Goal: Task Accomplishment & Management: Complete application form

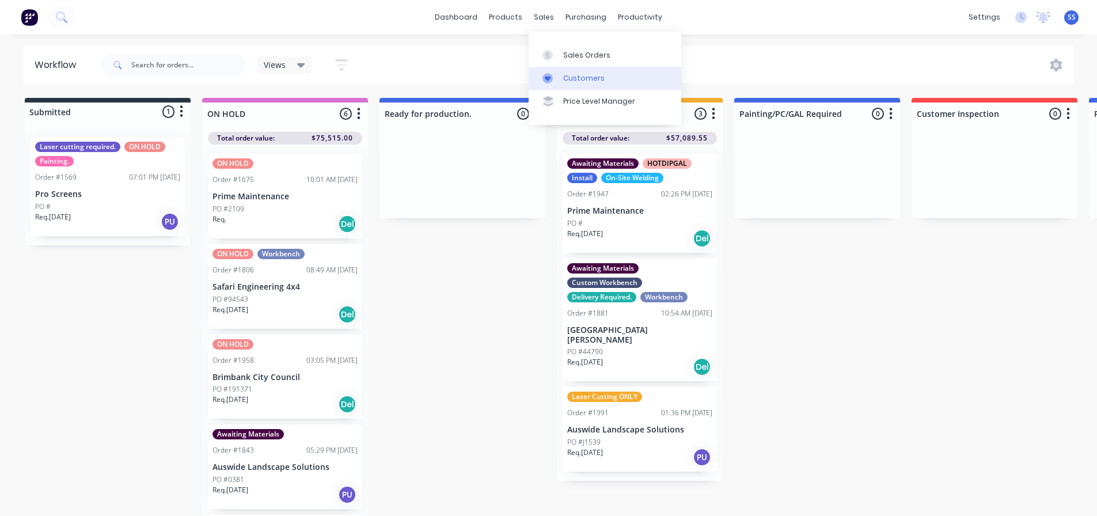
click at [587, 72] on link "Customers" at bounding box center [604, 78] width 153 height 23
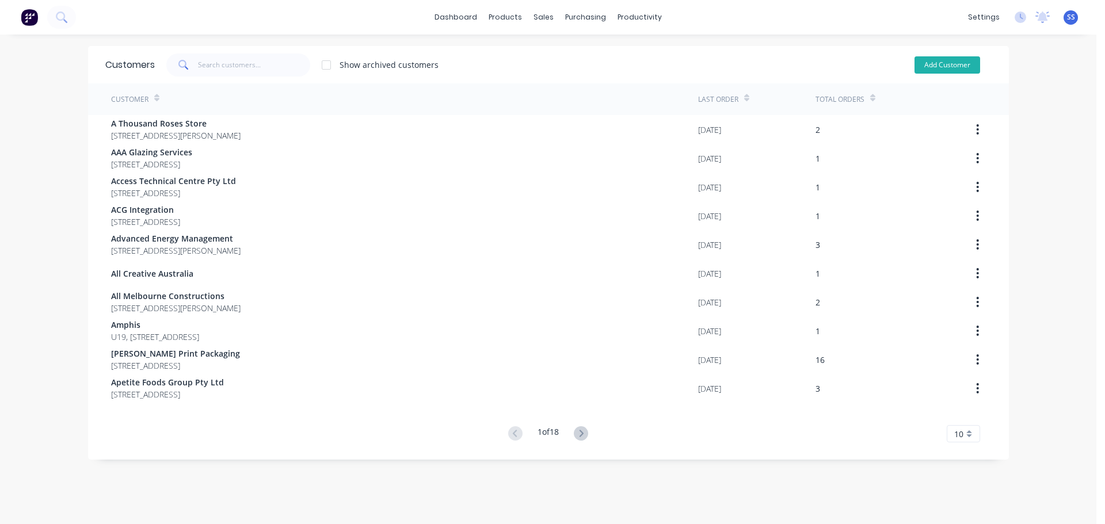
click at [938, 66] on button "Add Customer" at bounding box center [948, 64] width 66 height 17
select select "AU"
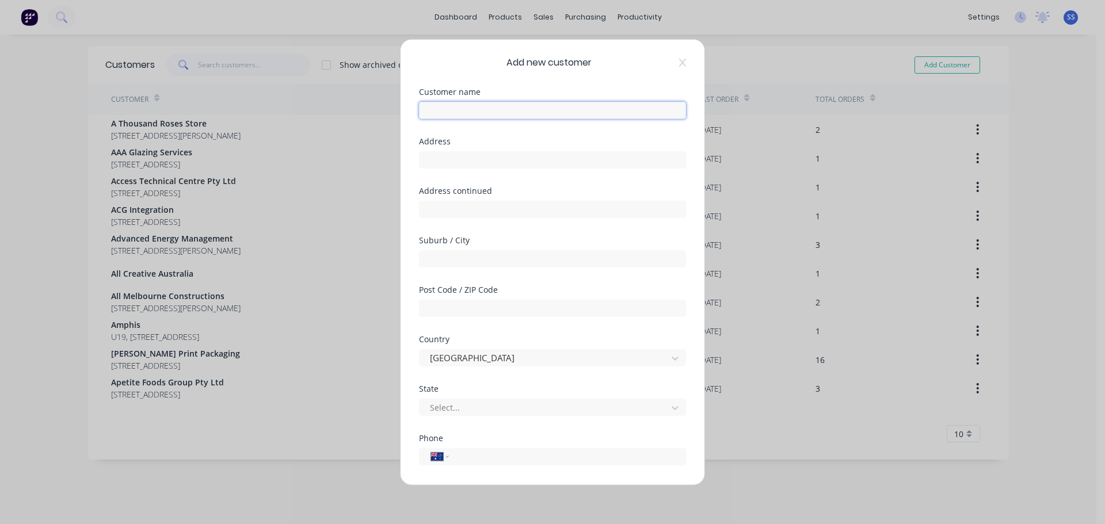
click at [526, 106] on input "text" at bounding box center [552, 109] width 267 height 17
type input "LOVE TEA"
click at [448, 160] on input "text" at bounding box center [552, 159] width 267 height 17
type input "12A [PERSON_NAME]"
type input "South Geelong"
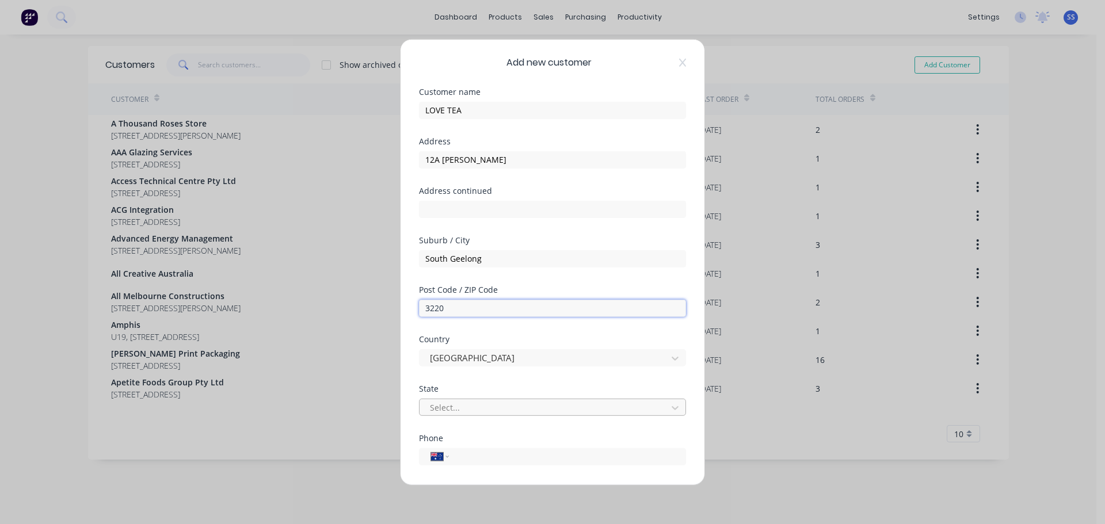
type input "3220"
click at [569, 411] on div at bounding box center [506, 407] width 166 height 14
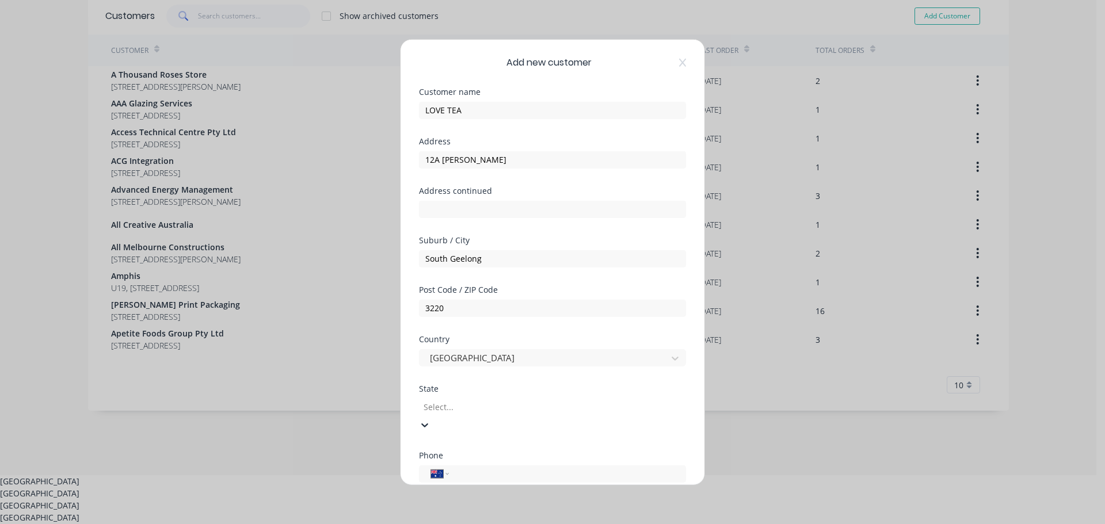
scroll to position [56, 0]
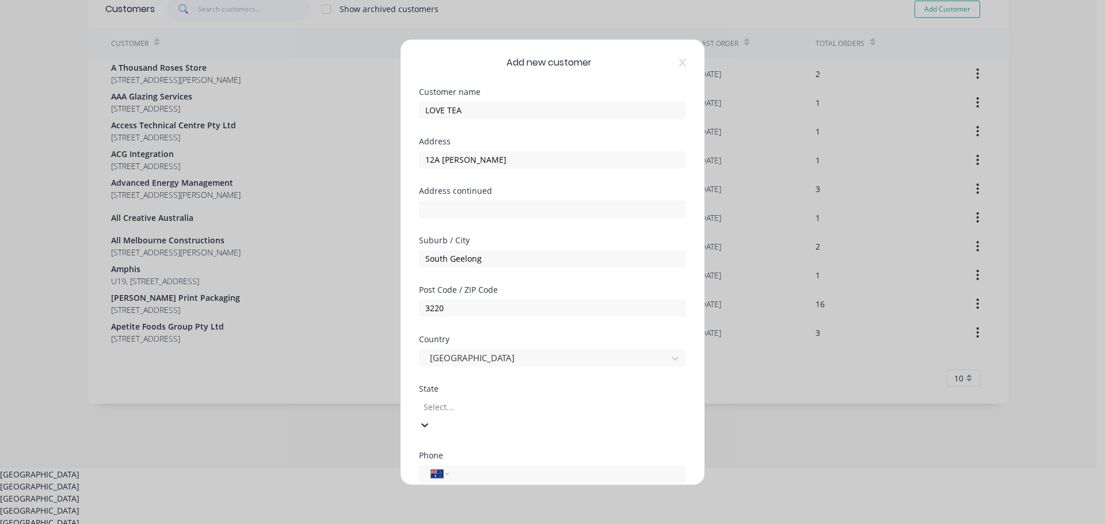
type input "v"
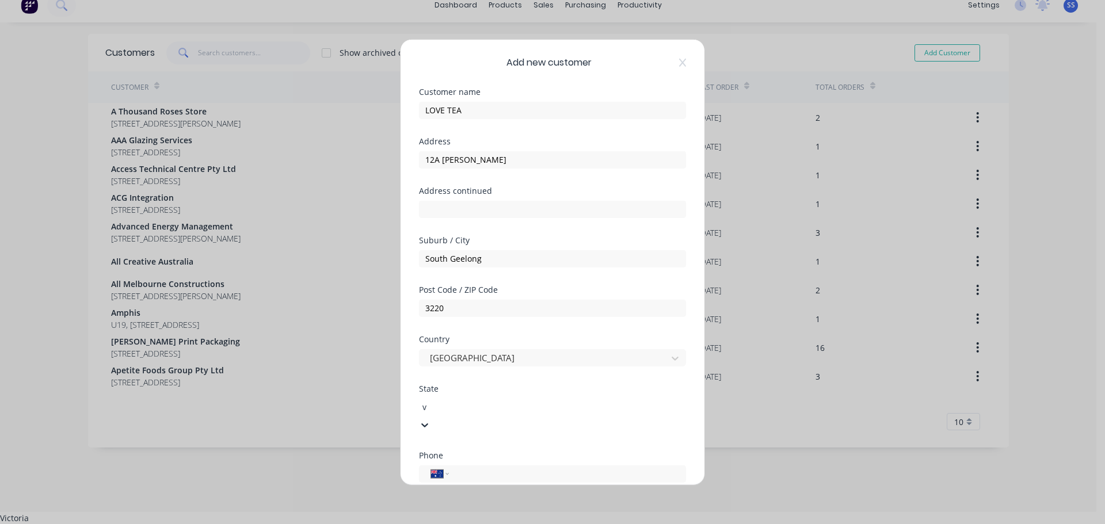
scroll to position [0, 0]
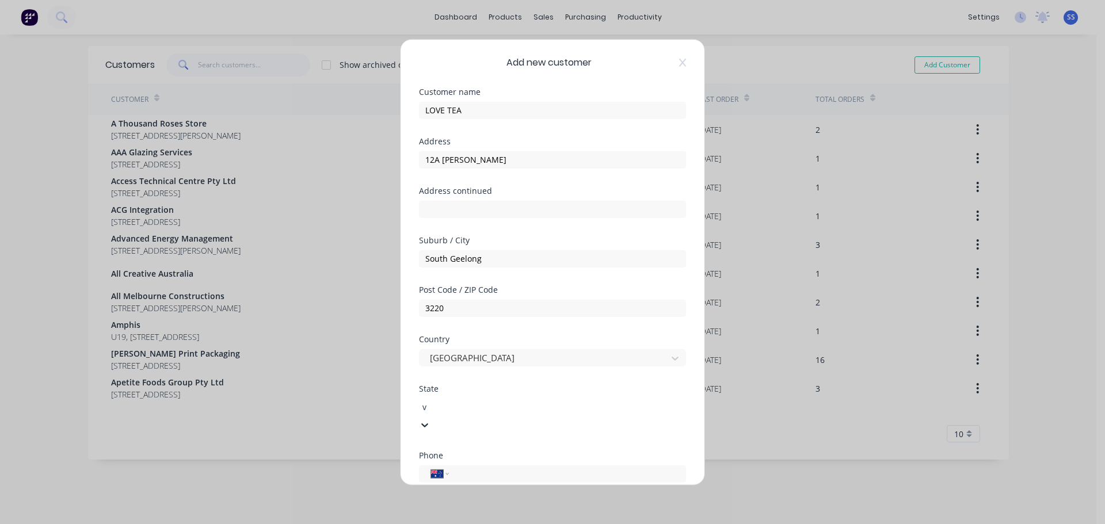
click at [520, 515] on div "Victoria" at bounding box center [548, 530] width 1097 height 12
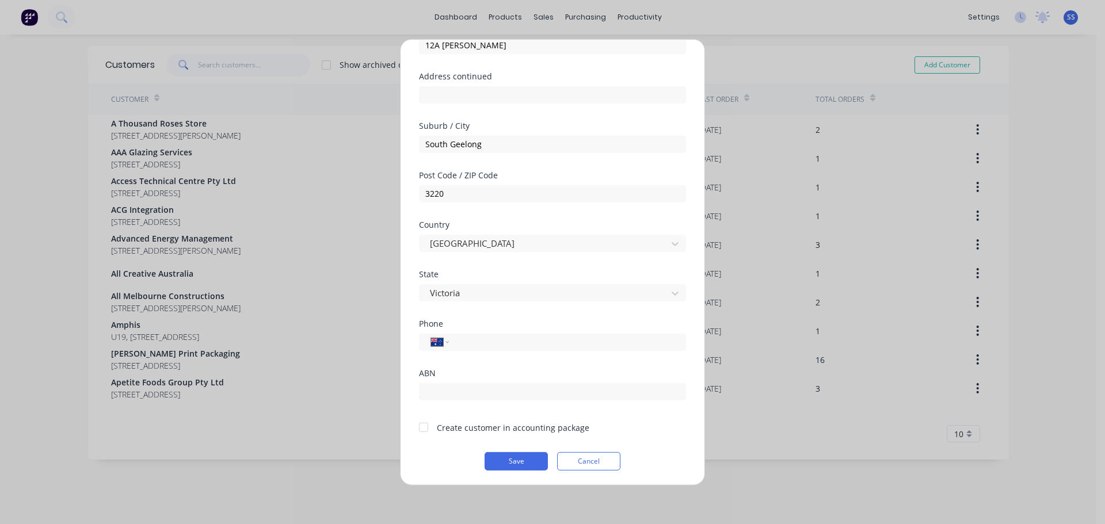
scroll to position [115, 0]
click at [508, 337] on input "tel" at bounding box center [565, 341] width 217 height 13
type input "[PHONE_NUMBER]"
click at [430, 427] on div at bounding box center [423, 425] width 23 height 23
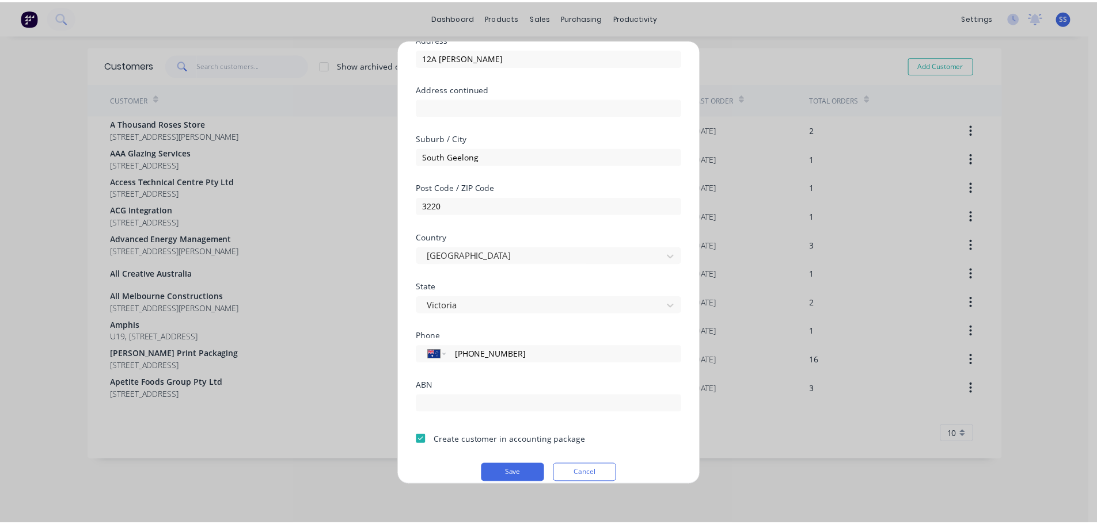
scroll to position [115, 0]
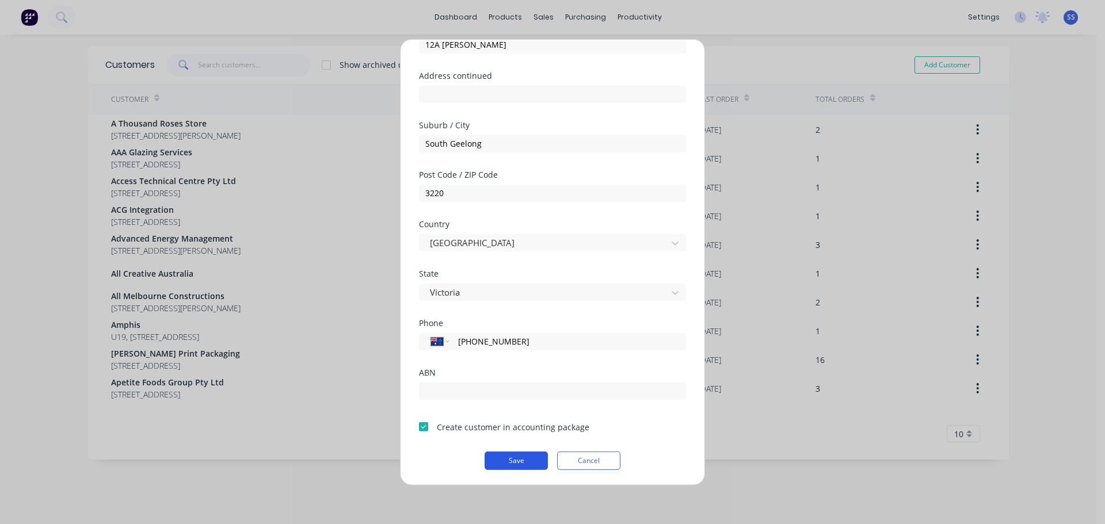
click at [510, 463] on button "Save" at bounding box center [516, 460] width 63 height 18
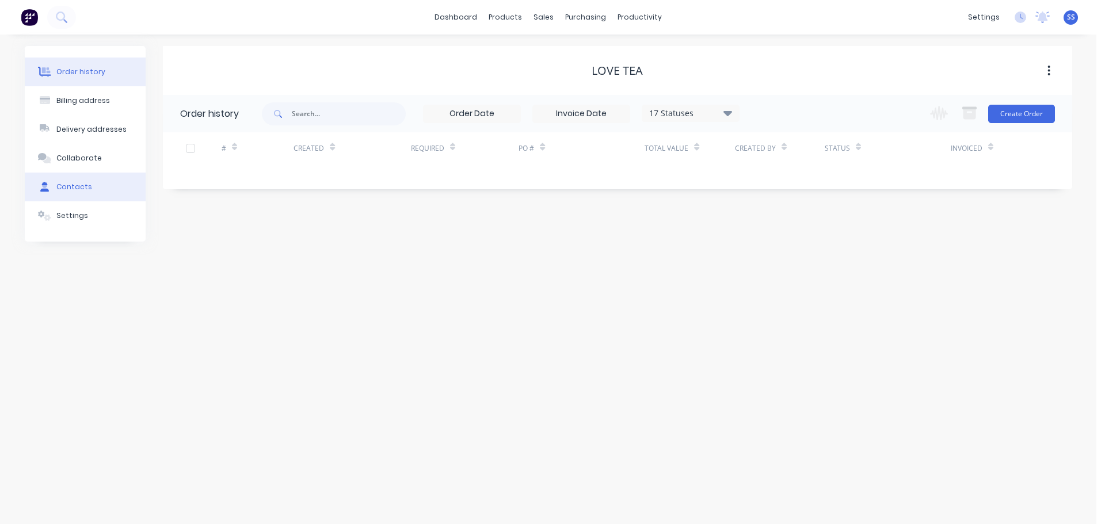
click at [105, 178] on button "Contacts" at bounding box center [85, 187] width 121 height 29
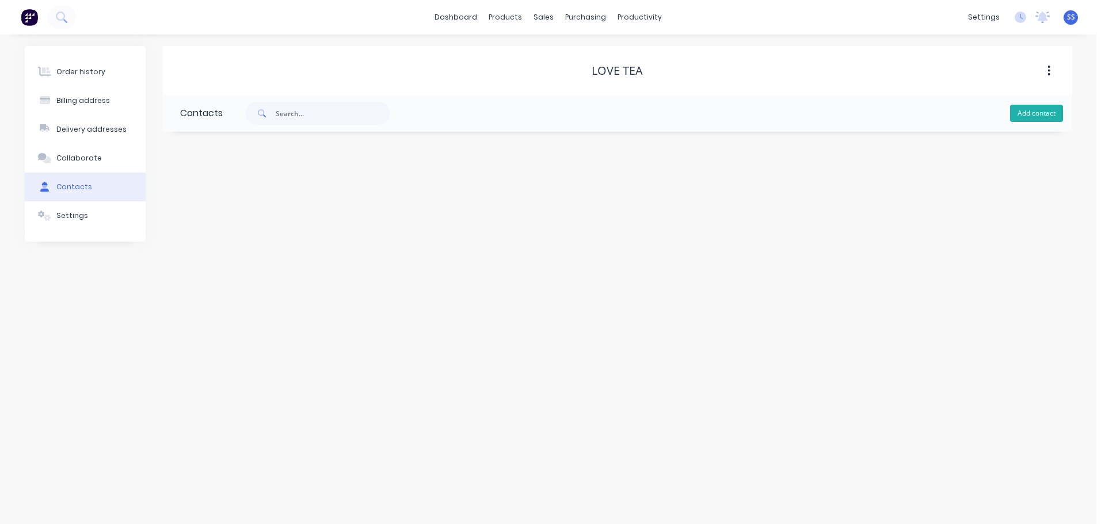
click at [1025, 109] on button "Add contact" at bounding box center [1036, 113] width 53 height 17
select select "AU"
click at [307, 195] on input "text" at bounding box center [274, 197] width 188 height 17
type input "[PERSON_NAME]"
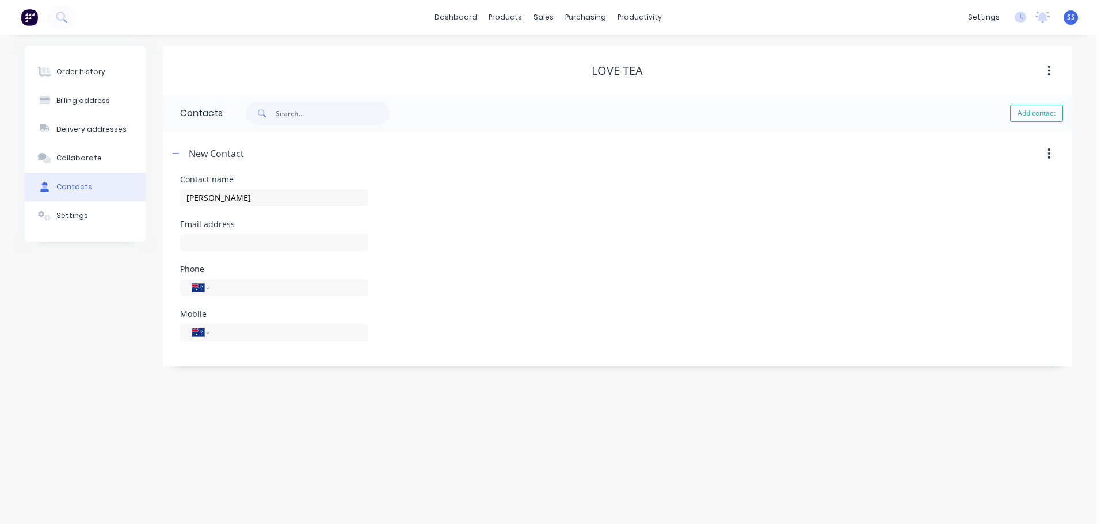
select select "AU"
click at [201, 237] on input "text" at bounding box center [274, 242] width 188 height 17
paste input "[EMAIL_ADDRESS][DOMAIN_NAME]"
type input "[EMAIL_ADDRESS][DOMAIN_NAME]"
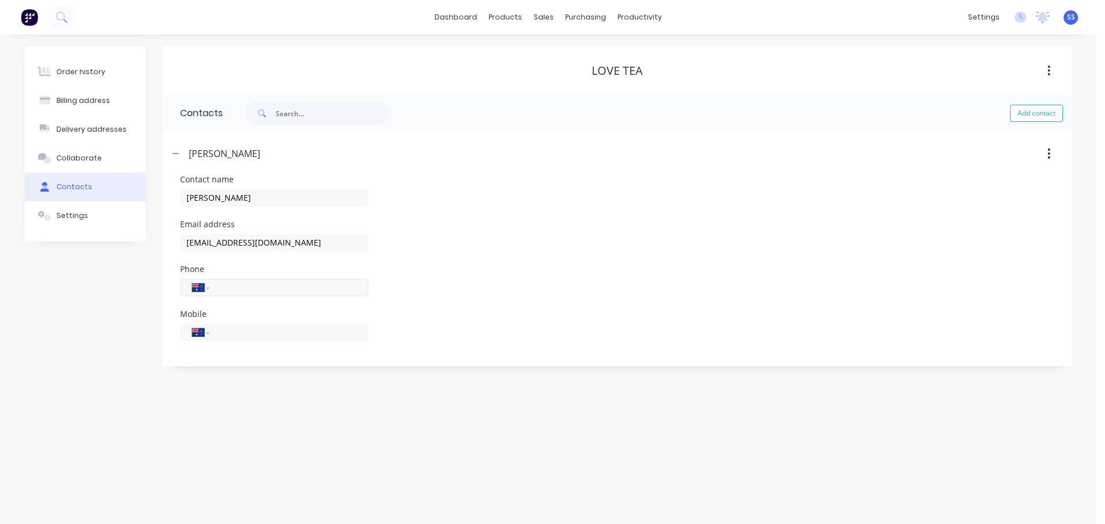
click at [247, 292] on input "tel" at bounding box center [287, 287] width 138 height 13
type input "[PHONE_NUMBER]"
click at [229, 401] on div "Order history Billing address Delivery addresses Collaborate Contacts Settings …" at bounding box center [548, 280] width 1097 height 490
click at [86, 63] on button "Order history" at bounding box center [85, 72] width 121 height 29
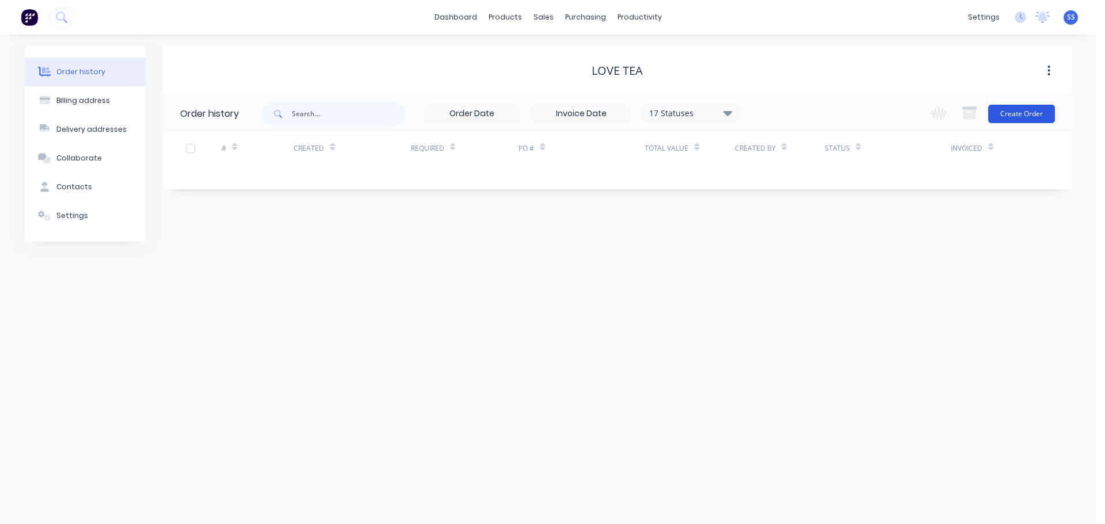
click at [1033, 117] on button "Create Order" at bounding box center [1021, 114] width 67 height 18
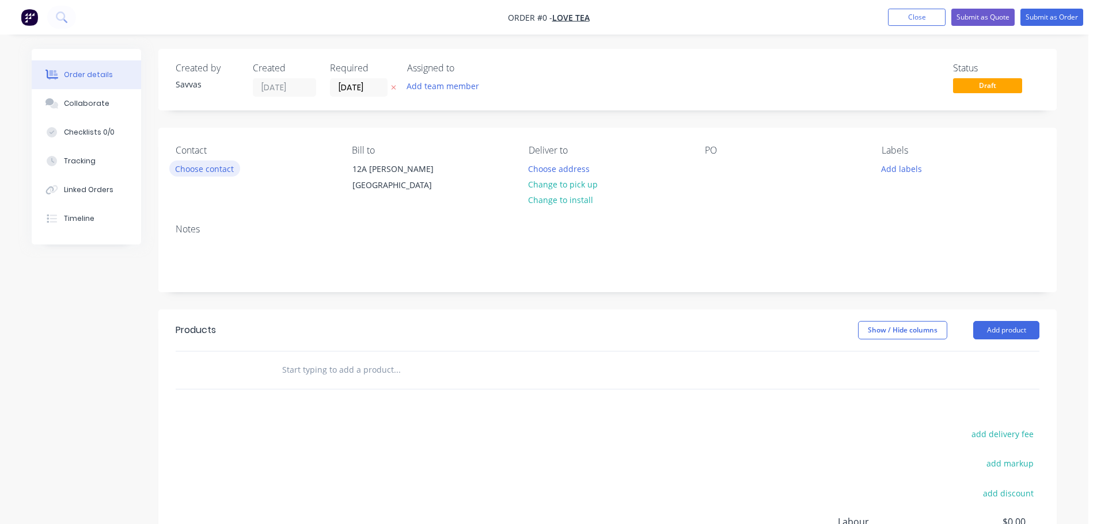
click at [226, 174] on button "Choose contact" at bounding box center [204, 169] width 71 height 16
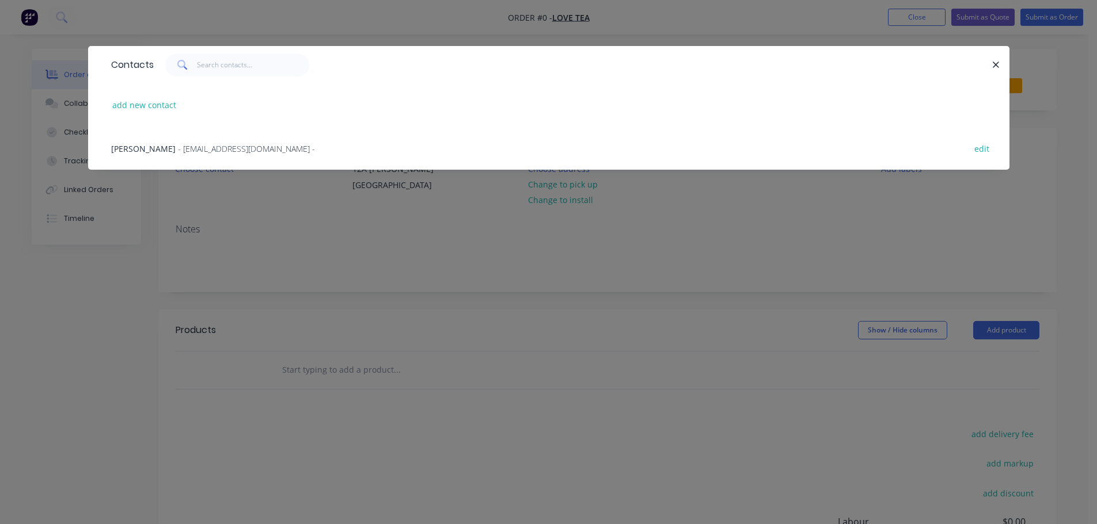
click at [215, 155] on div "[PERSON_NAME] - [EMAIL_ADDRESS][DOMAIN_NAME] - edit" at bounding box center [548, 148] width 887 height 43
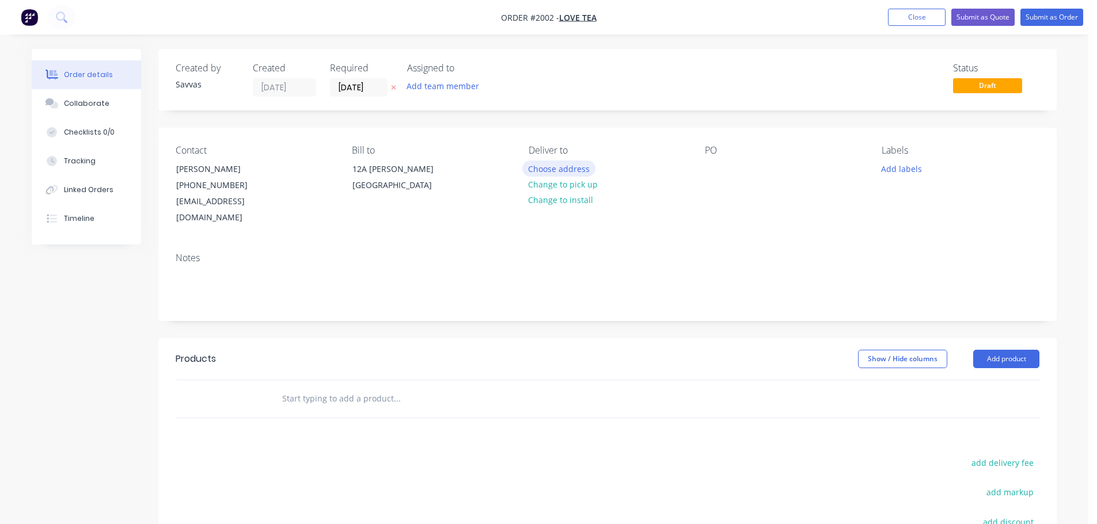
click at [569, 173] on button "Choose address" at bounding box center [559, 169] width 74 height 16
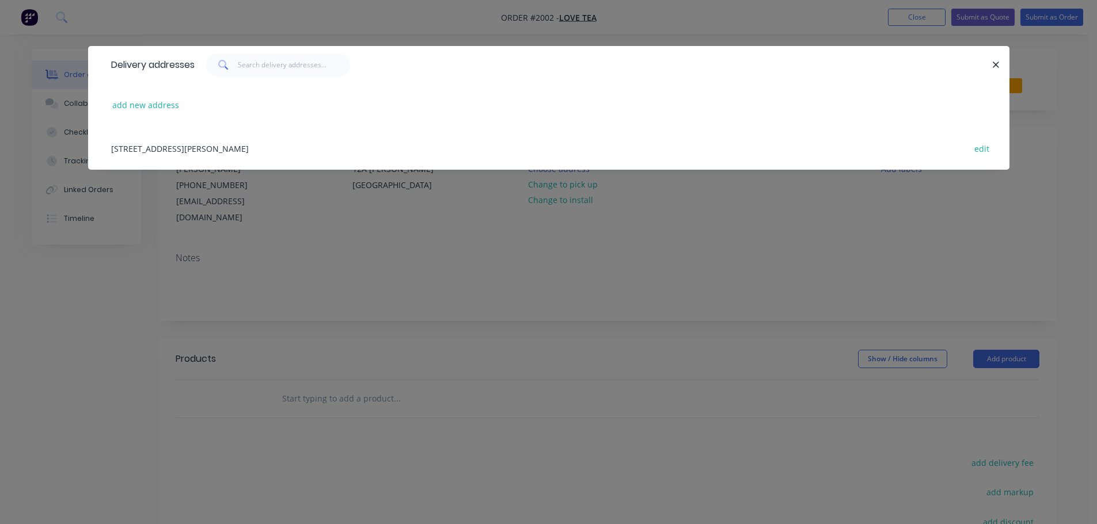
click at [407, 147] on div "[STREET_ADDRESS][PERSON_NAME] edit" at bounding box center [548, 148] width 887 height 43
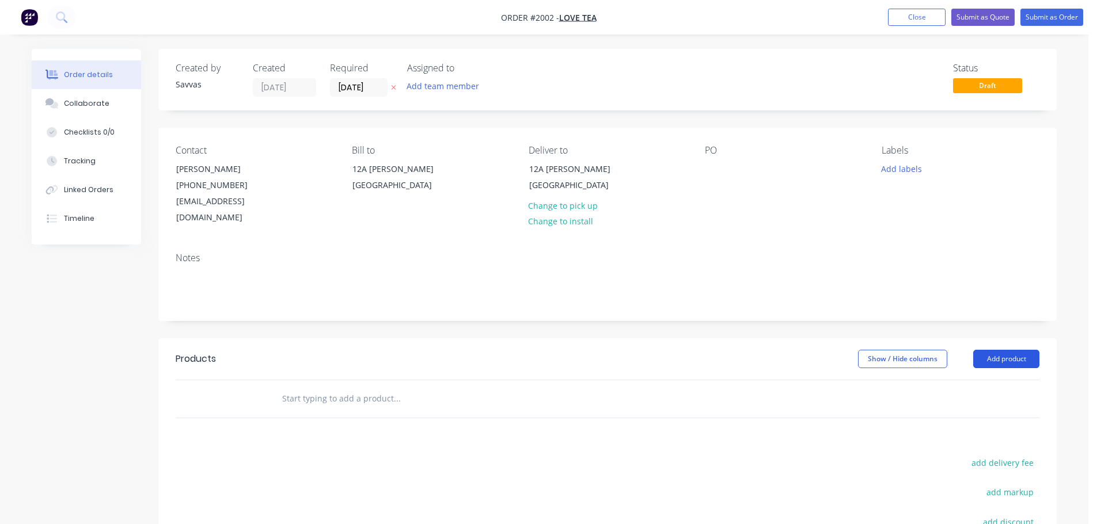
click at [1020, 351] on button "Add product" at bounding box center [1006, 359] width 66 height 18
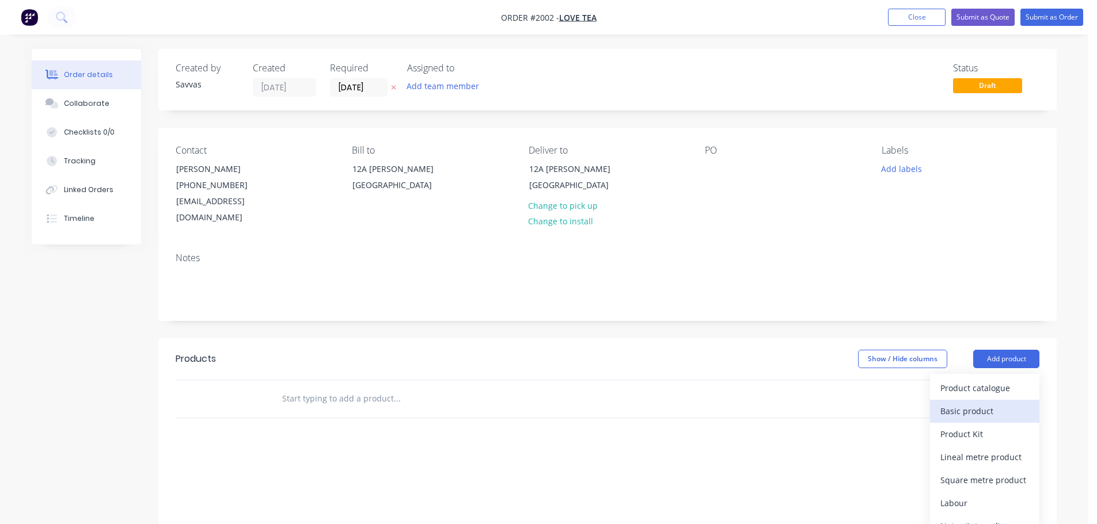
click at [998, 403] on div "Basic product" at bounding box center [984, 411] width 89 height 17
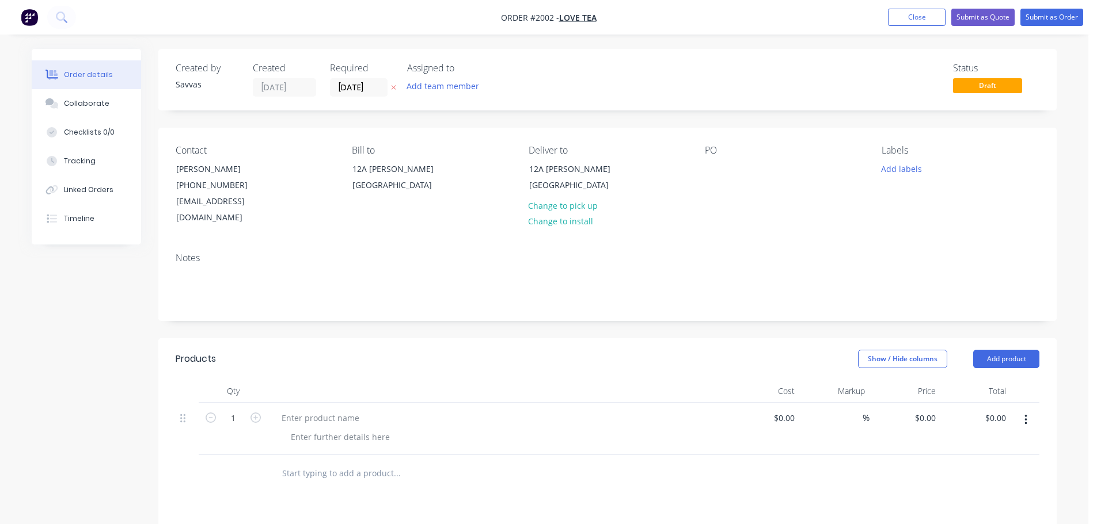
click at [1015, 361] on header "Products Show / Hide columns Add product" at bounding box center [607, 358] width 898 height 41
click at [1012, 350] on button "Add product" at bounding box center [1006, 359] width 66 height 18
click at [988, 400] on button "Basic product" at bounding box center [984, 411] width 109 height 23
click at [351, 410] on div at bounding box center [320, 418] width 96 height 17
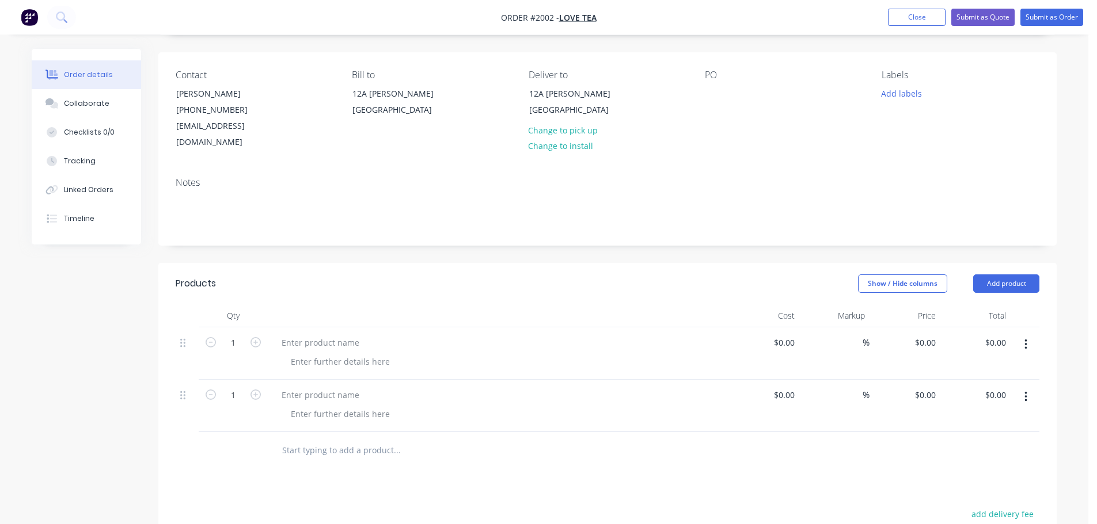
scroll to position [173, 0]
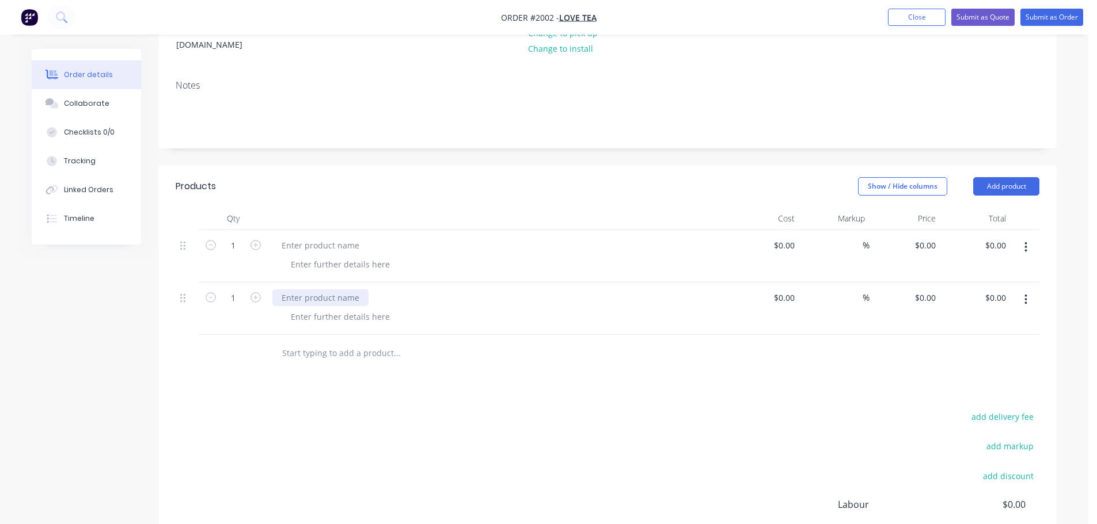
click at [318, 290] on div at bounding box center [320, 298] width 96 height 17
click at [368, 309] on div at bounding box center [340, 317] width 117 height 17
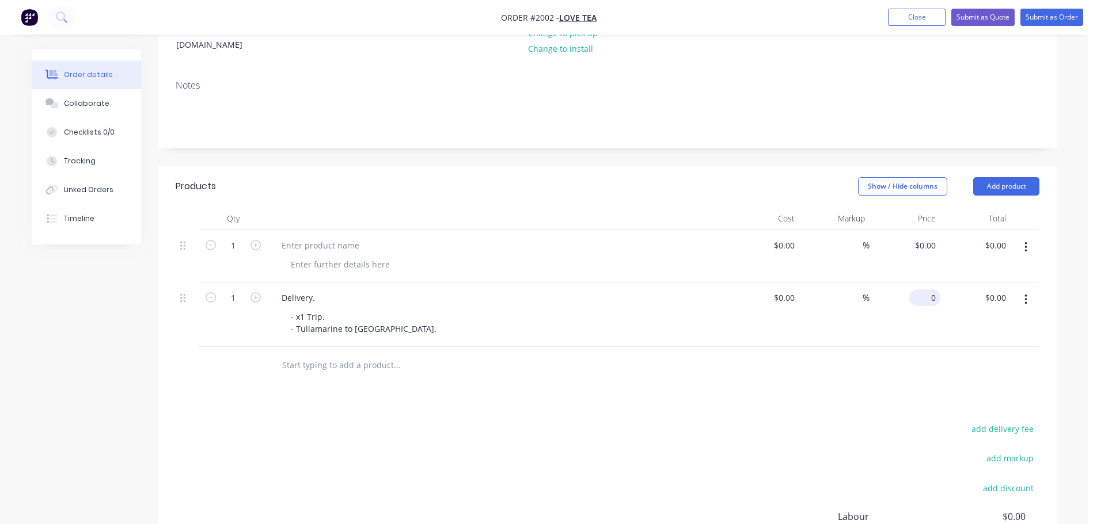
click at [936, 290] on input "0" at bounding box center [927, 298] width 26 height 17
type input "$300.00"
click at [469, 421] on div "add delivery fee add markup add discount Labour $0.00 Sub total $0.00 Margin $0…" at bounding box center [608, 532] width 864 height 222
click at [346, 237] on div at bounding box center [320, 245] width 96 height 17
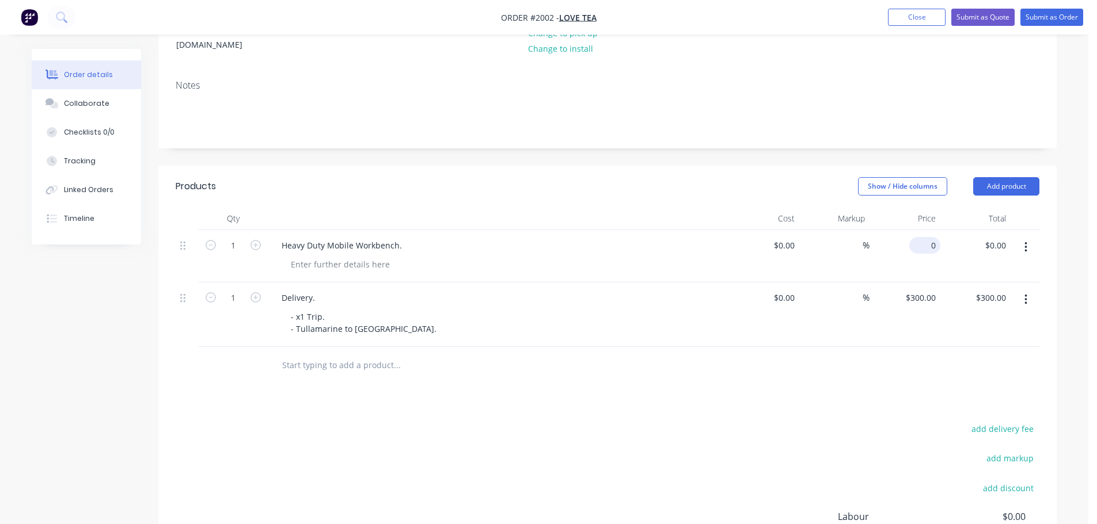
click at [921, 233] on div "0 $0.00" at bounding box center [904, 256] width 71 height 52
type input "$1,210.00"
click at [379, 256] on div at bounding box center [340, 264] width 117 height 17
click at [295, 263] on div "Heavy Duty Mobile Workbench." at bounding box center [498, 256] width 461 height 52
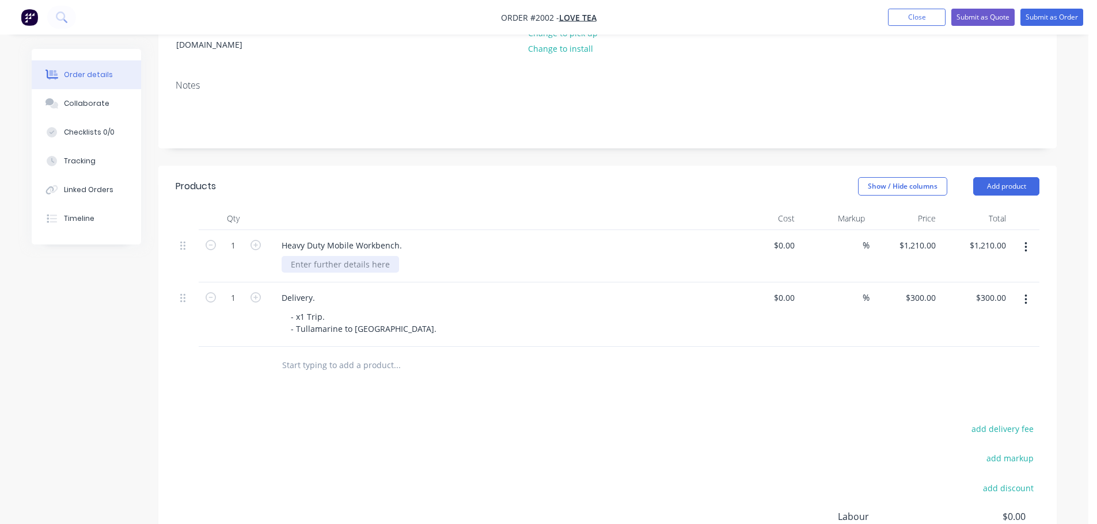
click at [304, 256] on div at bounding box center [340, 264] width 117 height 17
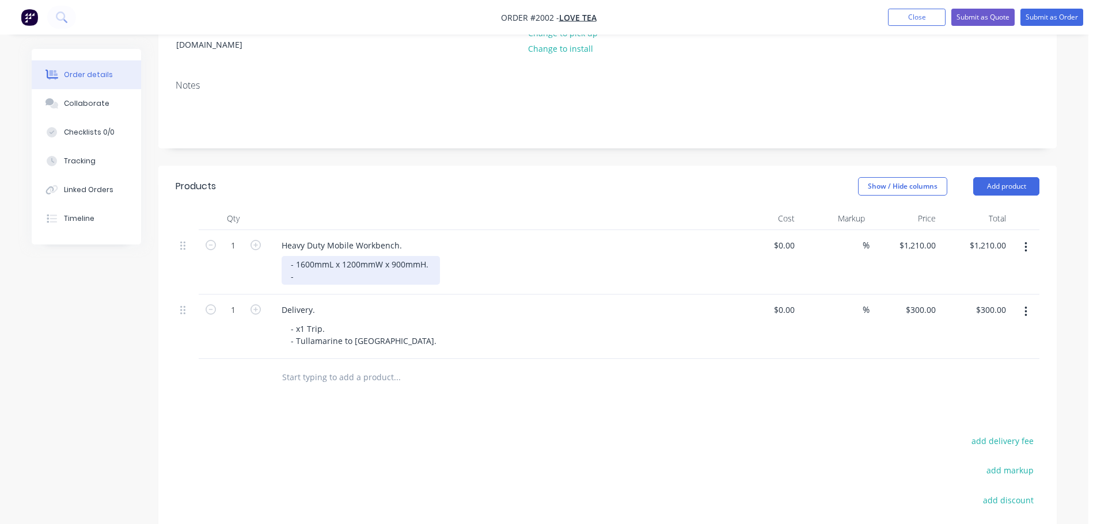
click at [368, 257] on div "- 1600mmL x 1200mmW x 900mmH. -" at bounding box center [361, 270] width 158 height 29
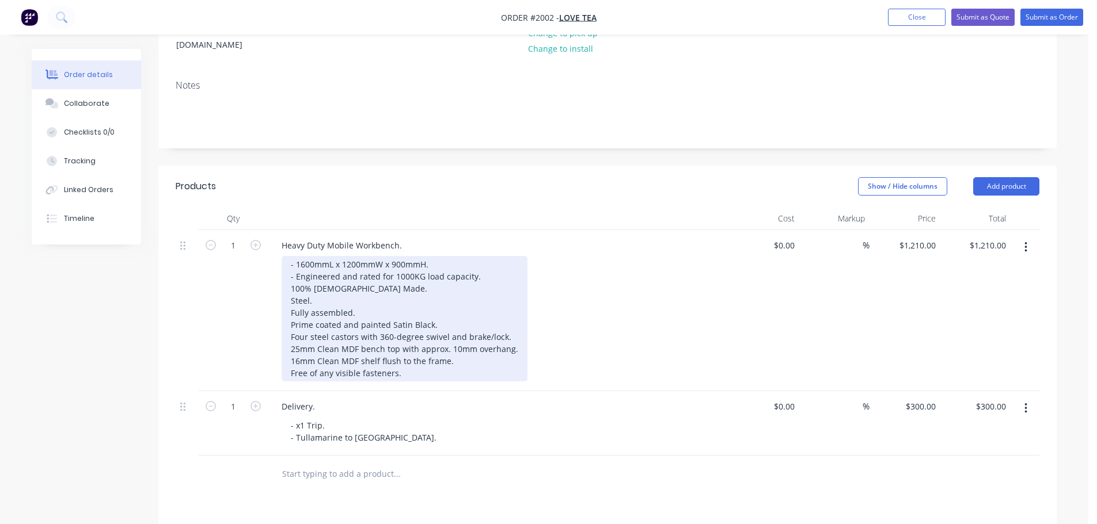
click at [291, 272] on div "- 1600mmL x 1200mmW x 900mmH. - Engineered and rated for 1000KG load capacity. …" at bounding box center [405, 318] width 246 height 125
click at [423, 358] on div "- 1600mmL x 1200mmW x 900mmH. - Engineered and rated for 1000KG load capacity. …" at bounding box center [407, 318] width 251 height 125
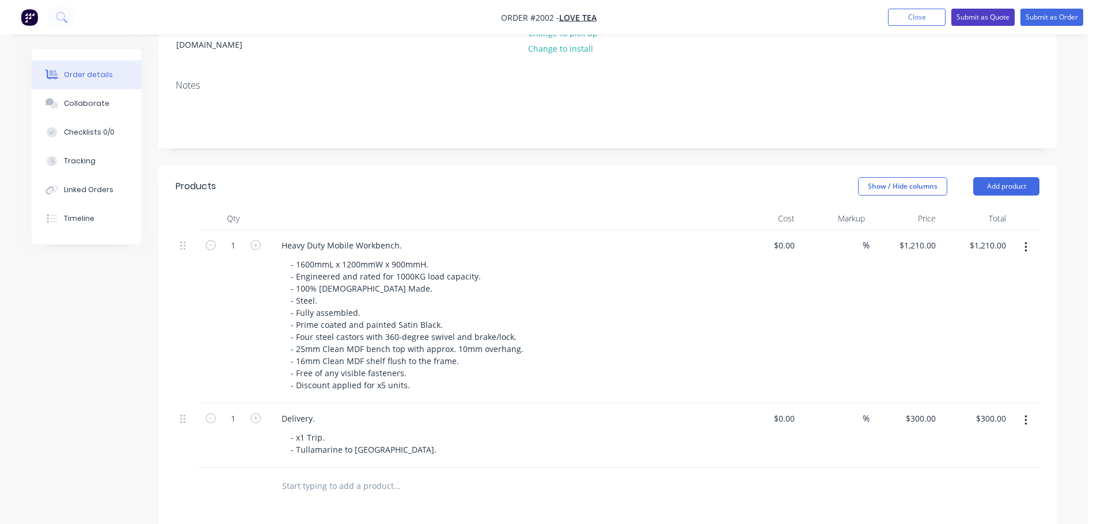
click at [990, 22] on button "Submit as Quote" at bounding box center [982, 17] width 63 height 17
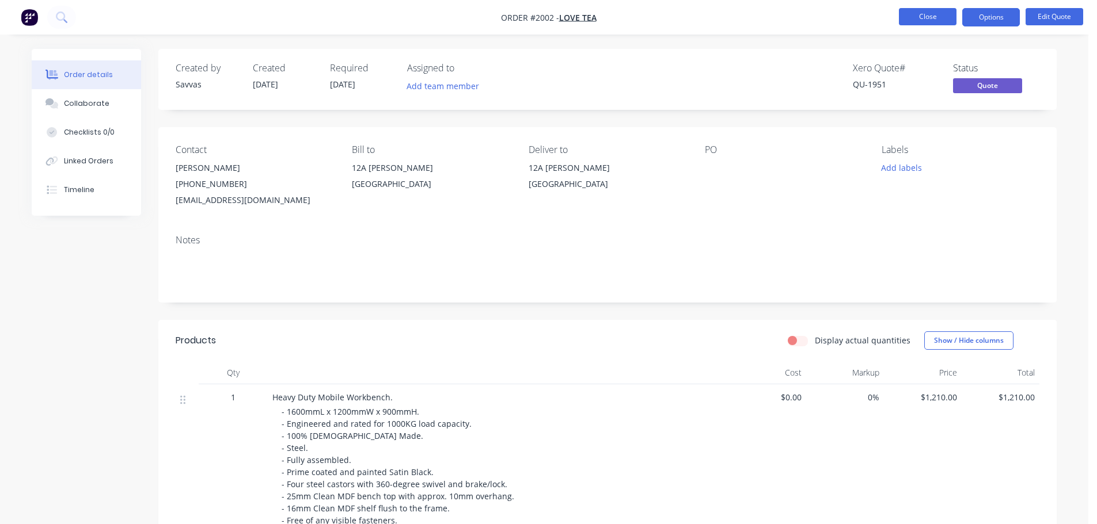
click at [930, 22] on button "Close" at bounding box center [928, 16] width 58 height 17
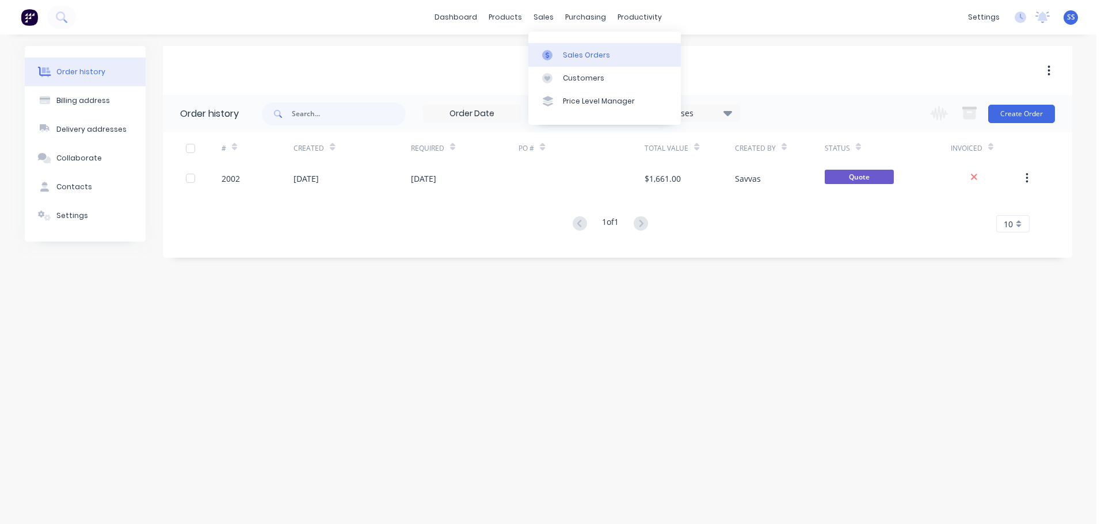
click at [565, 54] on div "Sales Orders" at bounding box center [586, 55] width 47 height 10
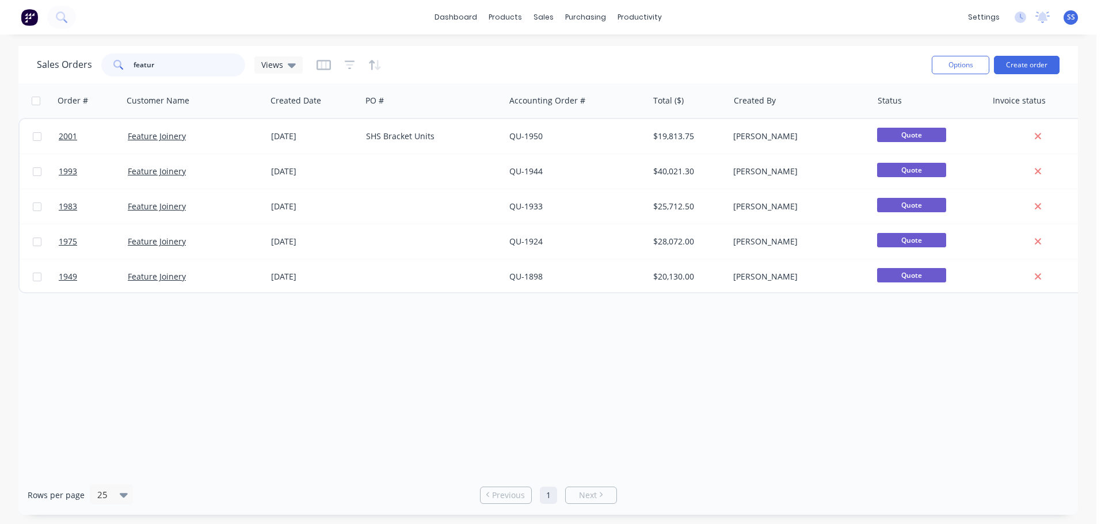
click at [214, 70] on input "featur" at bounding box center [190, 65] width 112 height 23
type input "thousand"
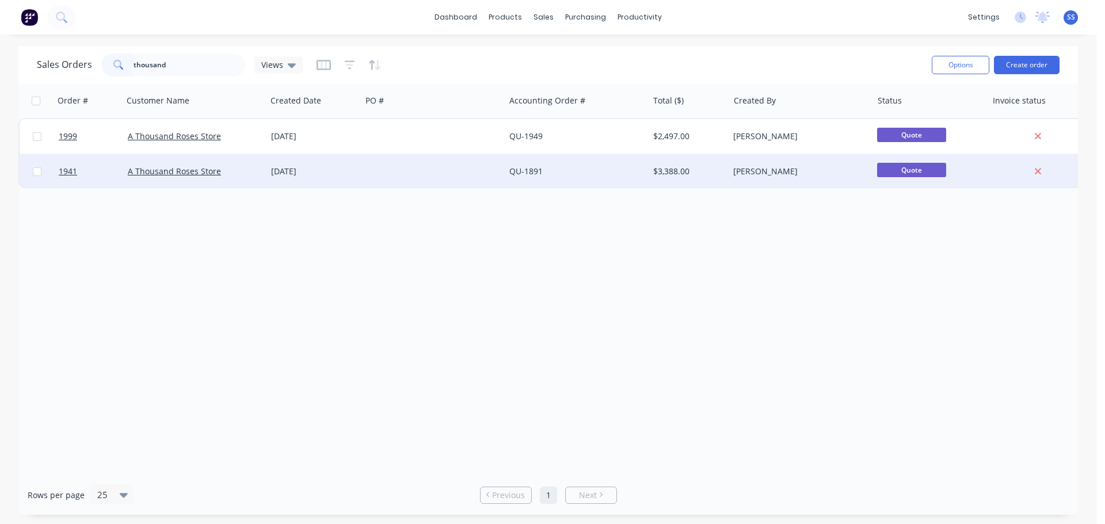
click at [303, 176] on div "[DATE]" at bounding box center [314, 172] width 86 height 12
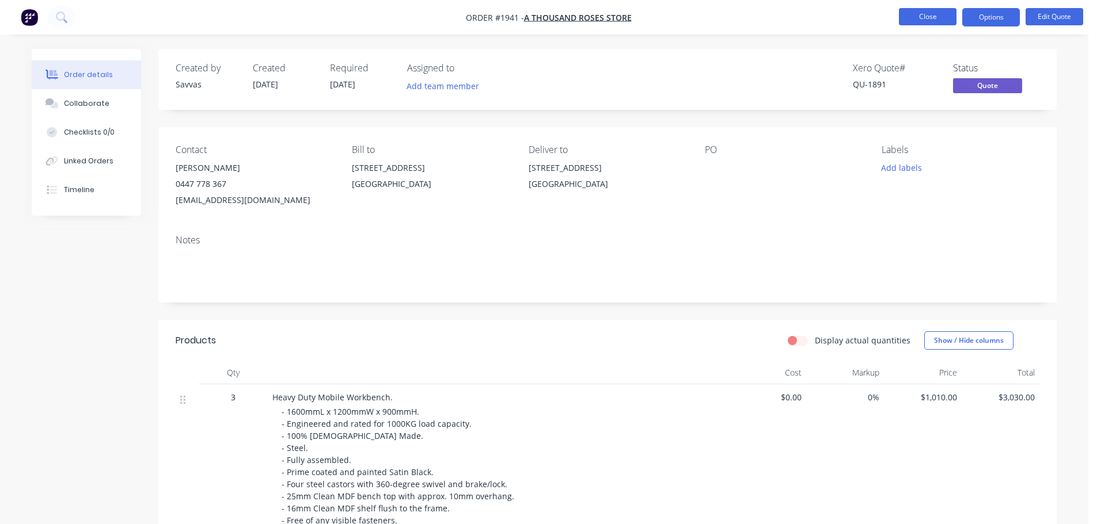
click at [921, 16] on button "Close" at bounding box center [928, 16] width 58 height 17
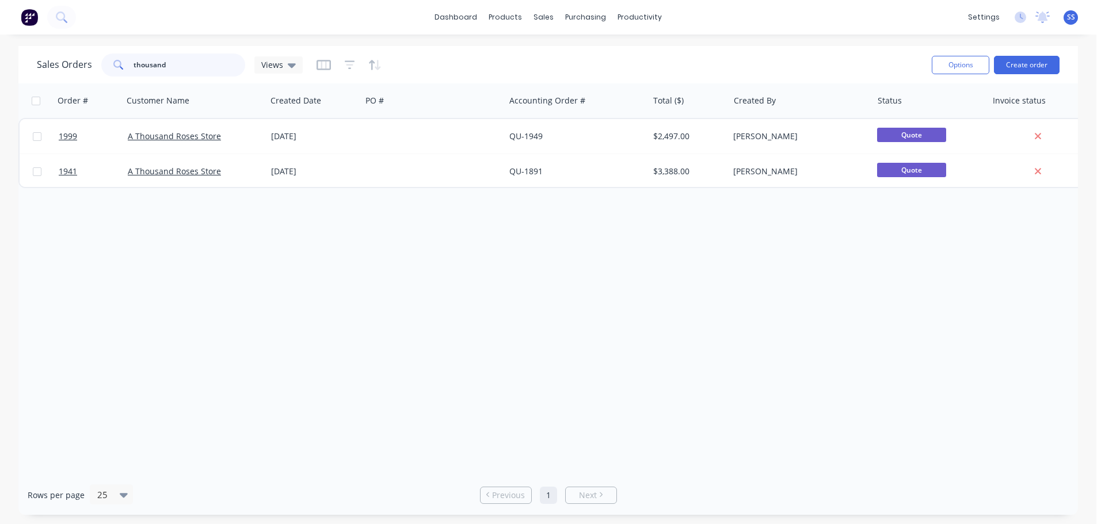
click at [199, 62] on input "thousand" at bounding box center [190, 65] width 112 height 23
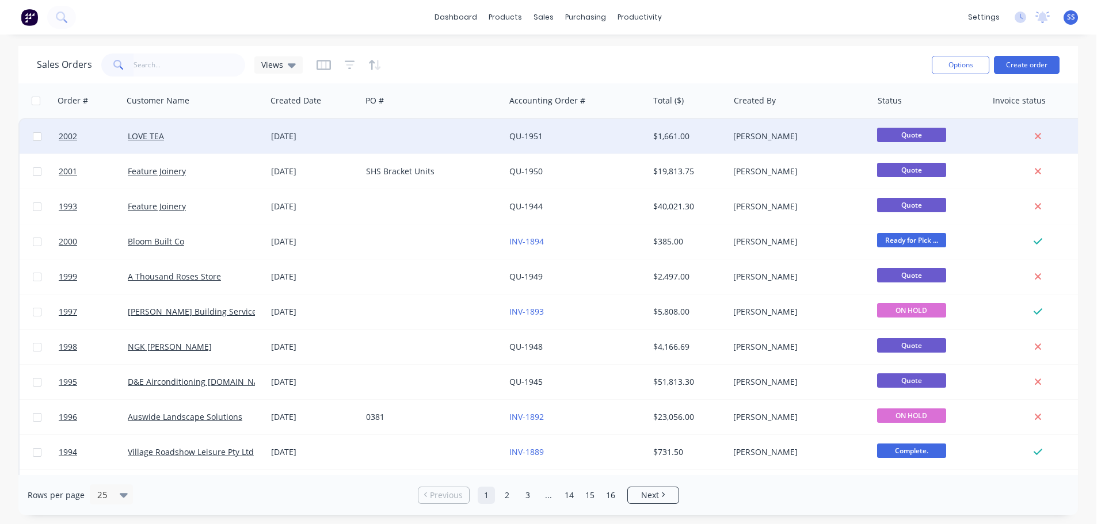
click at [229, 151] on div "LOVE TEA" at bounding box center [194, 136] width 143 height 35
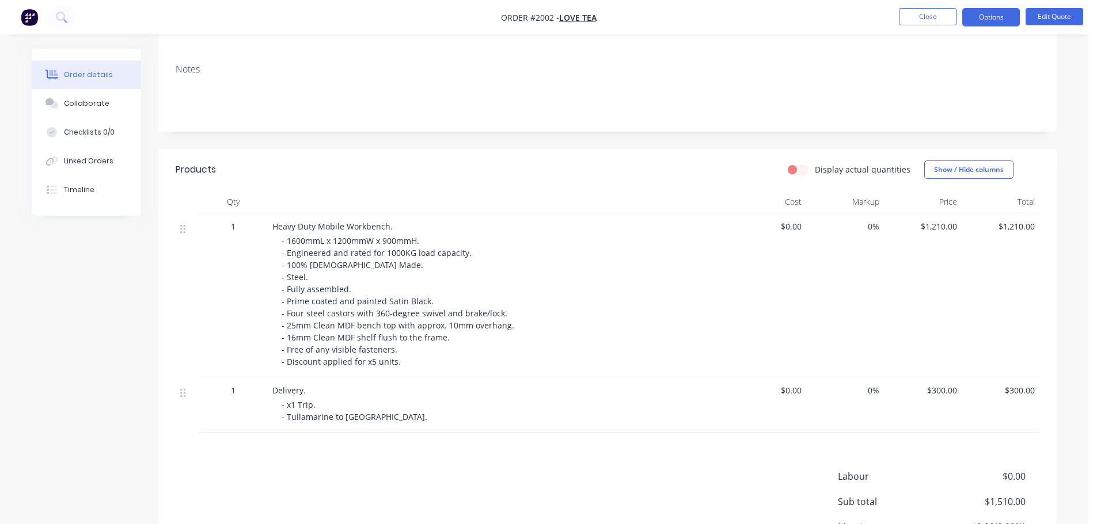
scroll to position [173, 0]
click at [1030, 20] on button "Edit Quote" at bounding box center [1054, 16] width 58 height 17
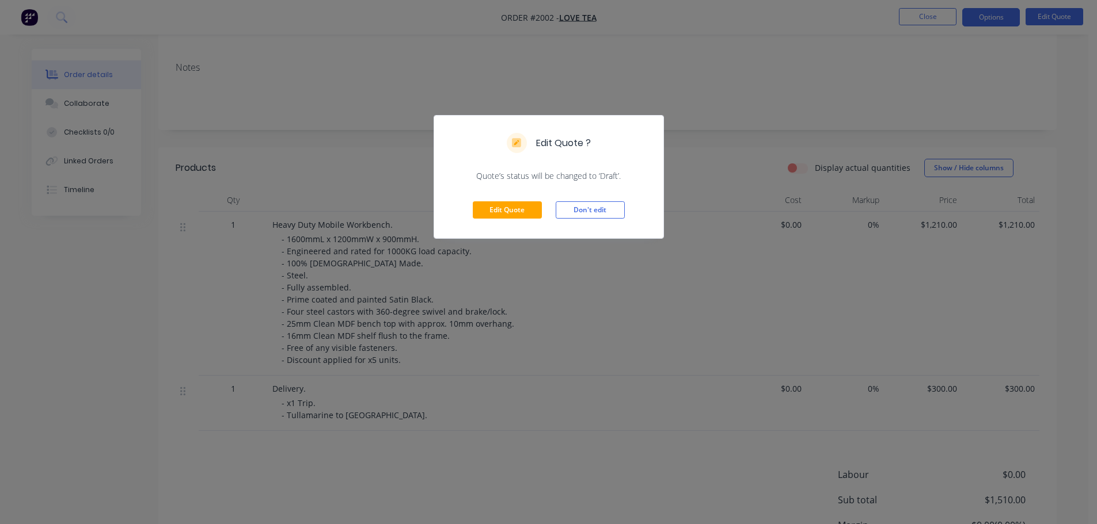
click at [471, 221] on div "Edit Quote Don't edit" at bounding box center [548, 210] width 229 height 56
click at [473, 209] on button "Edit Quote" at bounding box center [507, 209] width 69 height 17
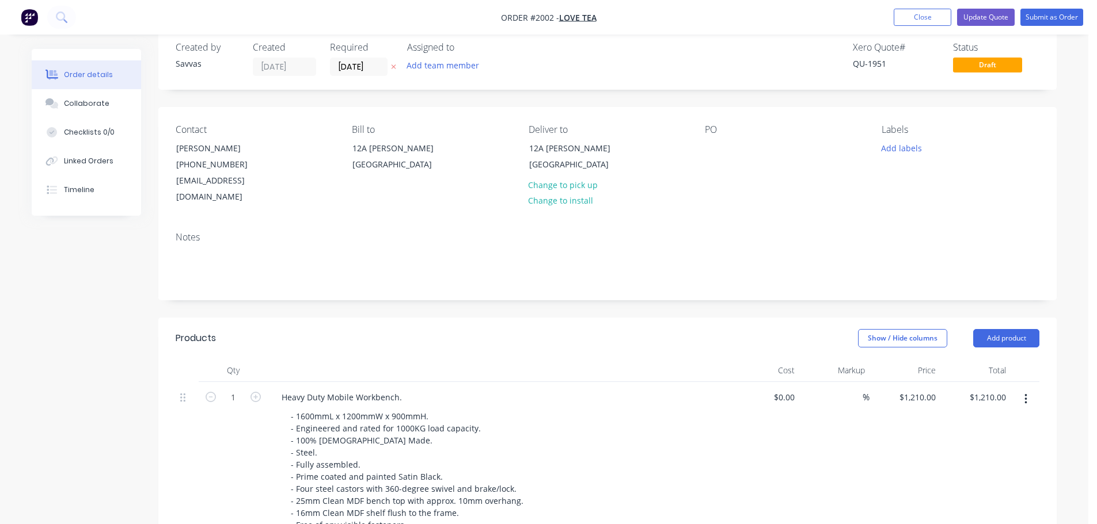
scroll to position [58, 0]
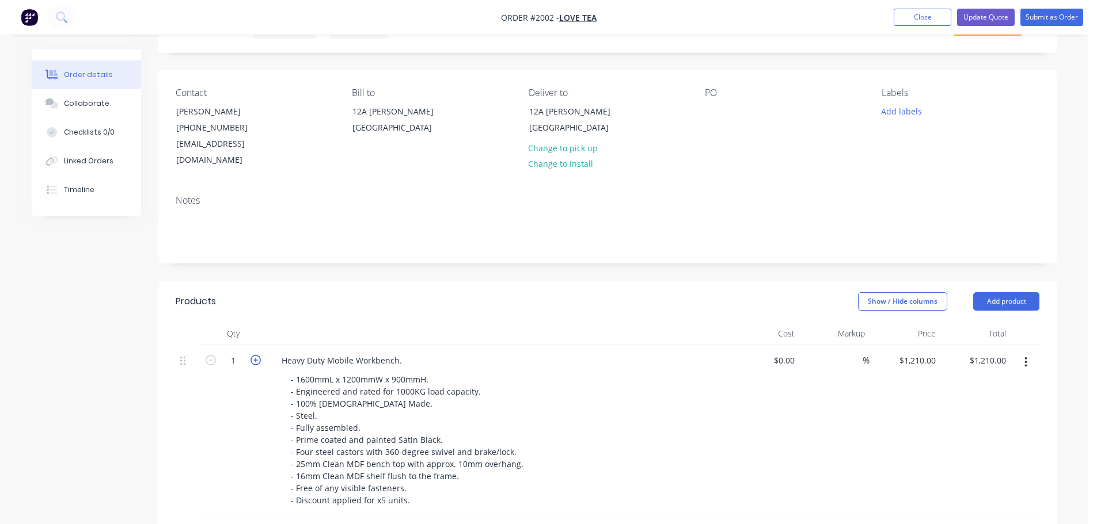
click at [254, 355] on icon "button" at bounding box center [255, 360] width 10 height 10
type input "2"
type input "$2,420.00"
click at [255, 355] on icon "button" at bounding box center [255, 360] width 10 height 10
type input "3"
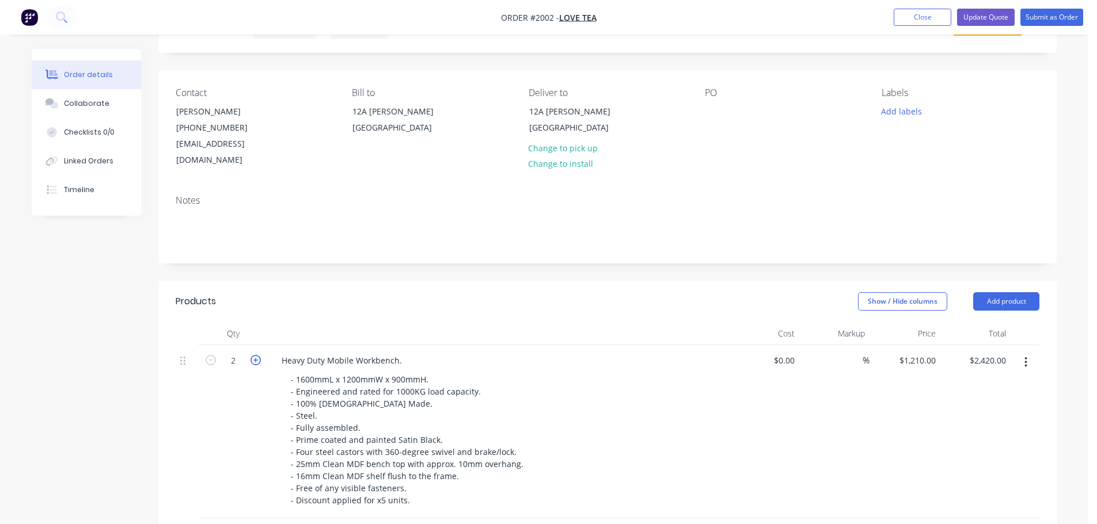
type input "$3,630.00"
click at [255, 355] on icon "button" at bounding box center [255, 360] width 10 height 10
type input "4"
type input "$4,840.00"
click at [256, 355] on icon "button" at bounding box center [255, 360] width 10 height 10
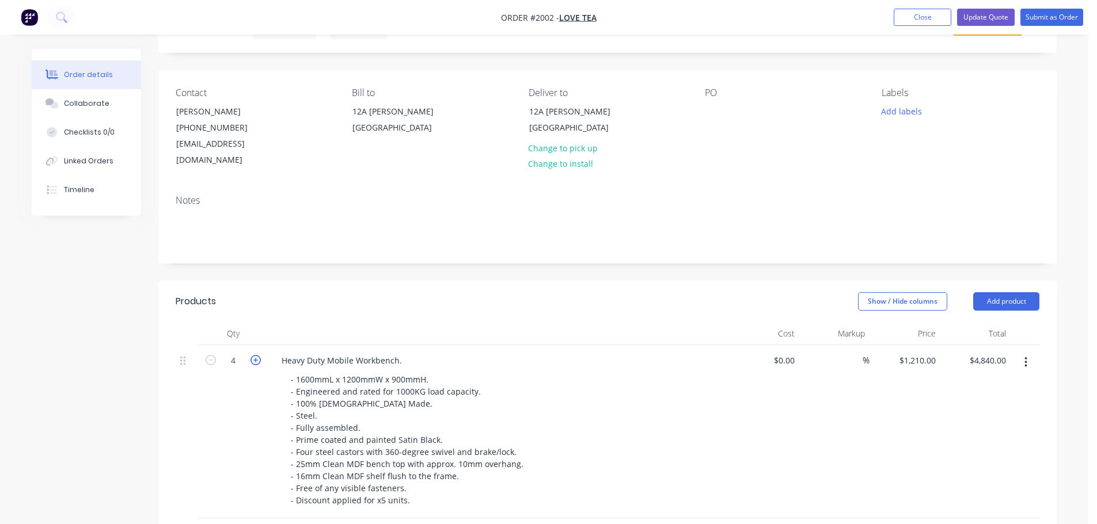
type input "5"
type input "$6,050.00"
click at [105, 352] on div "Created by Savvas Created [DATE] Required [DATE] Assigned to Add team member Xe…" at bounding box center [544, 452] width 1025 height 923
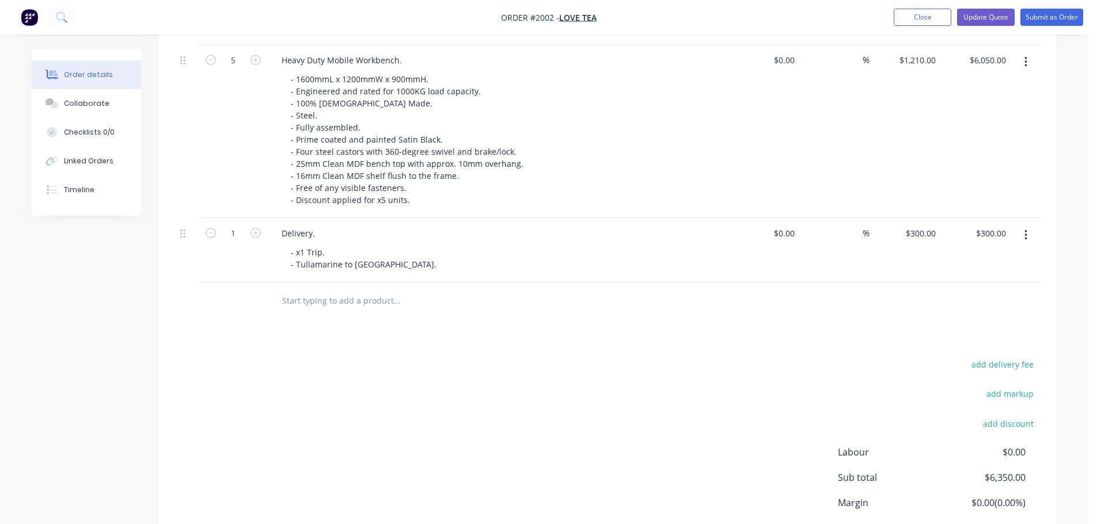
scroll to position [201, 0]
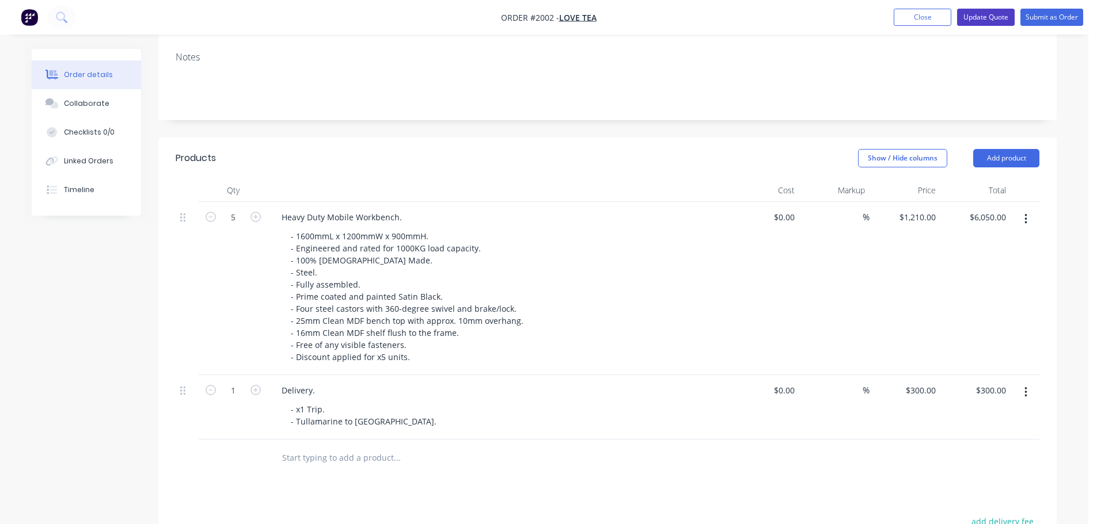
click at [990, 14] on button "Update Quote" at bounding box center [986, 17] width 58 height 17
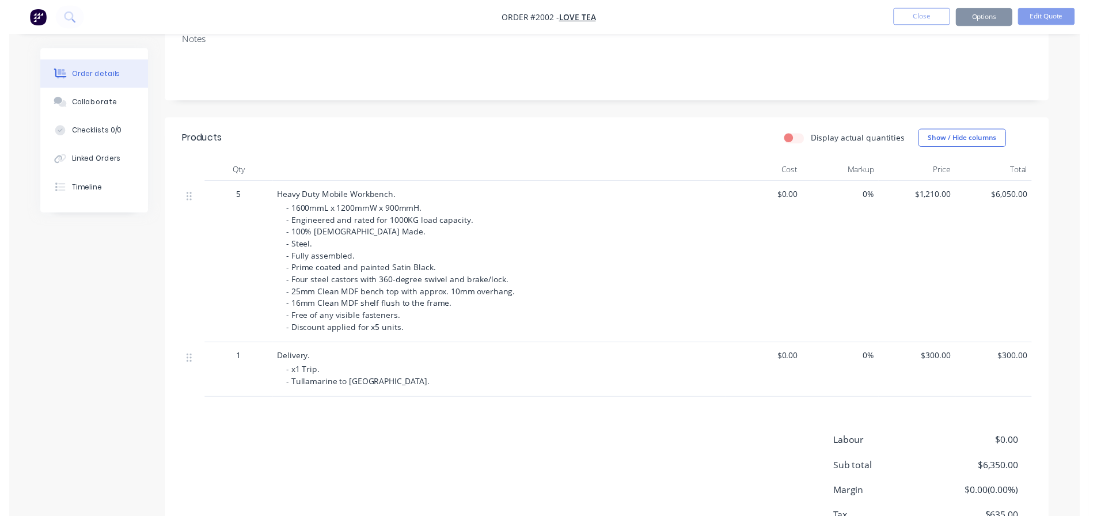
scroll to position [0, 0]
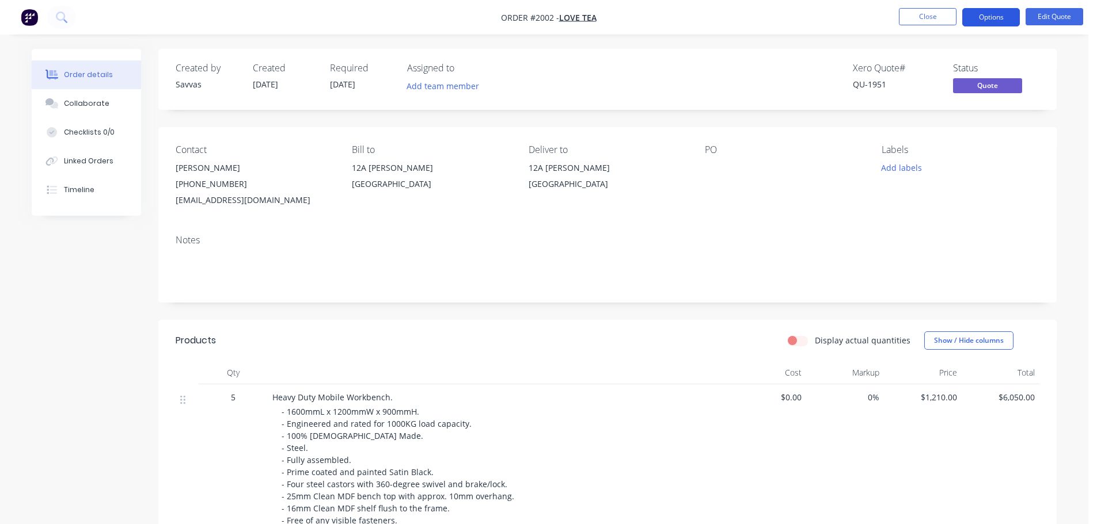
click at [987, 22] on button "Options" at bounding box center [991, 17] width 58 height 18
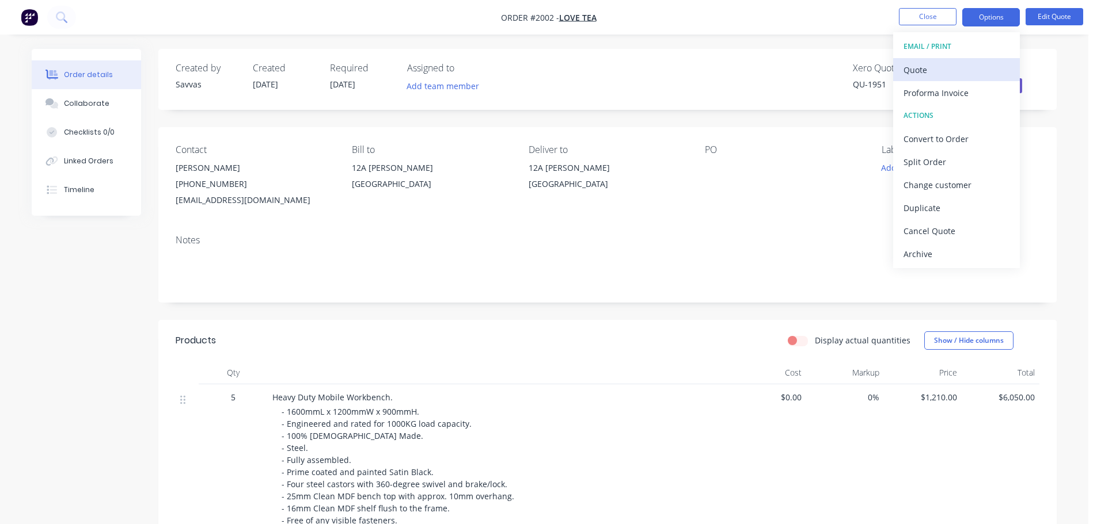
click at [960, 67] on div "Quote" at bounding box center [956, 70] width 106 height 17
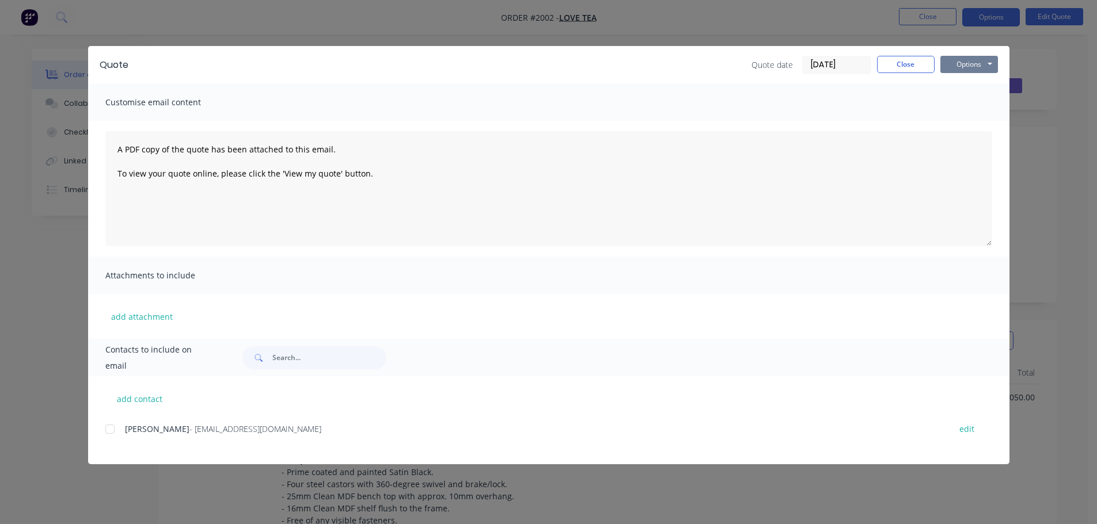
click at [968, 68] on button "Options" at bounding box center [969, 64] width 58 height 17
click at [968, 101] on button "Print" at bounding box center [977, 103] width 74 height 19
click at [919, 62] on button "Close" at bounding box center [906, 64] width 58 height 17
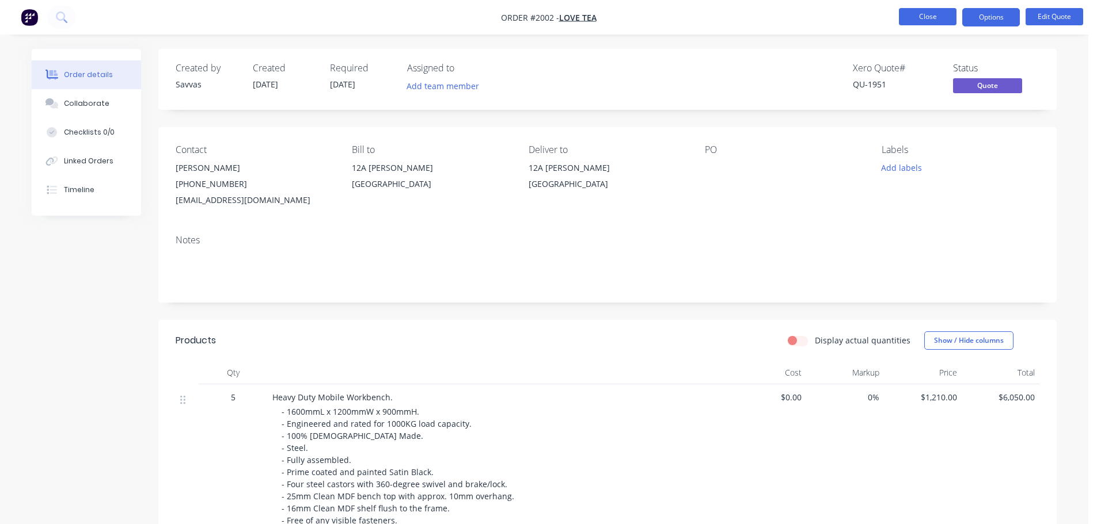
click at [911, 17] on button "Close" at bounding box center [928, 16] width 58 height 17
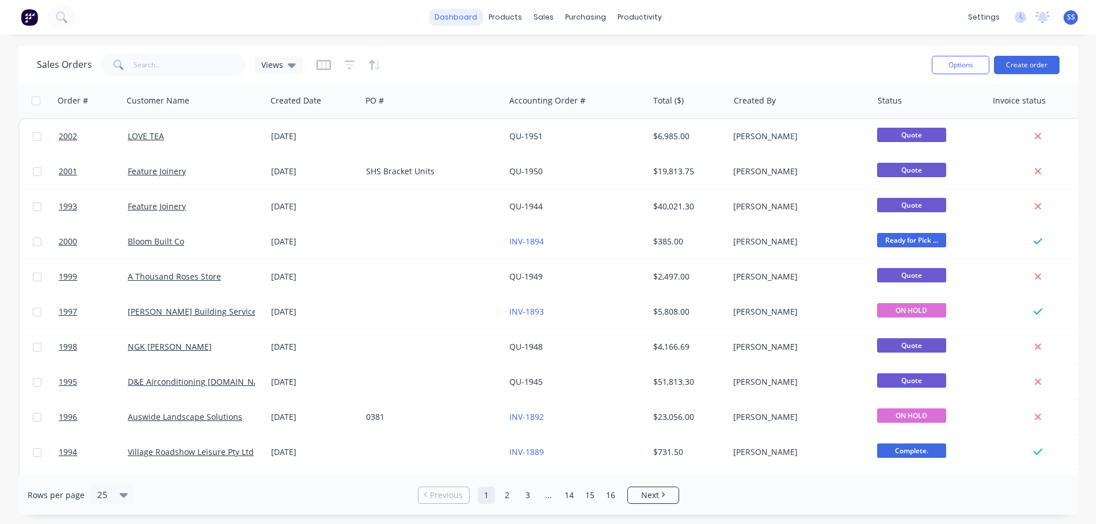
click at [448, 18] on link "dashboard" at bounding box center [456, 17] width 54 height 17
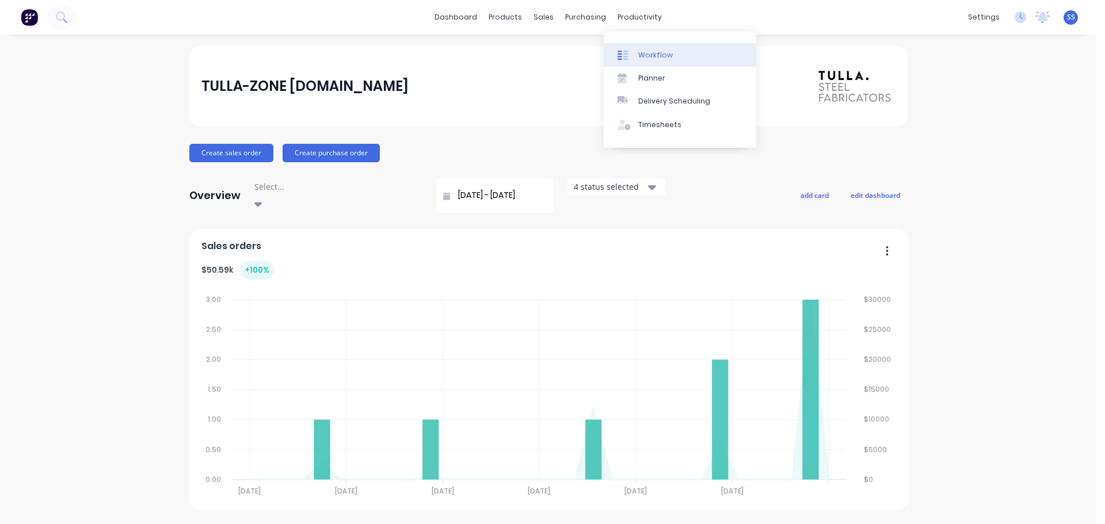
click at [647, 47] on link "Workflow" at bounding box center [680, 54] width 153 height 23
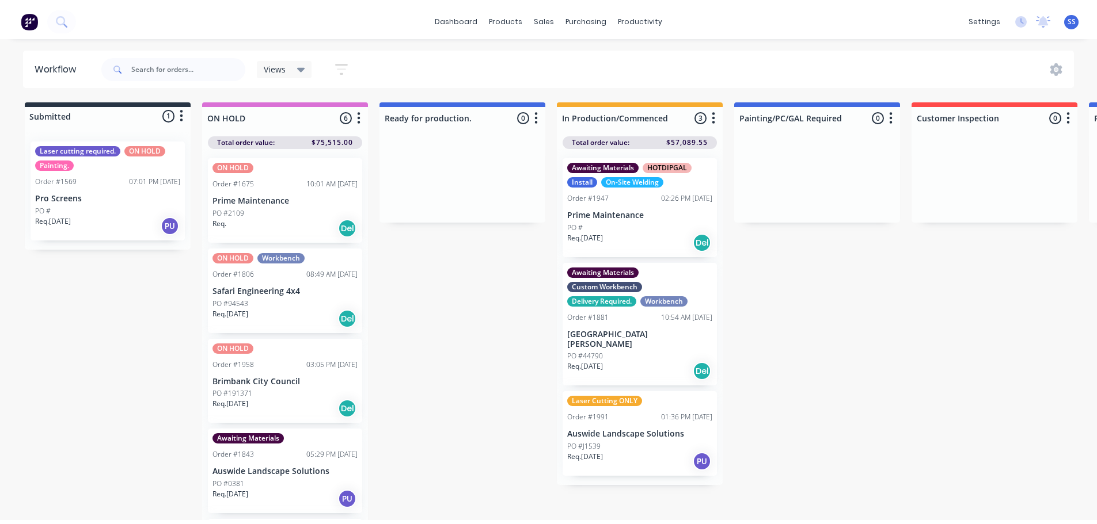
scroll to position [168, 0]
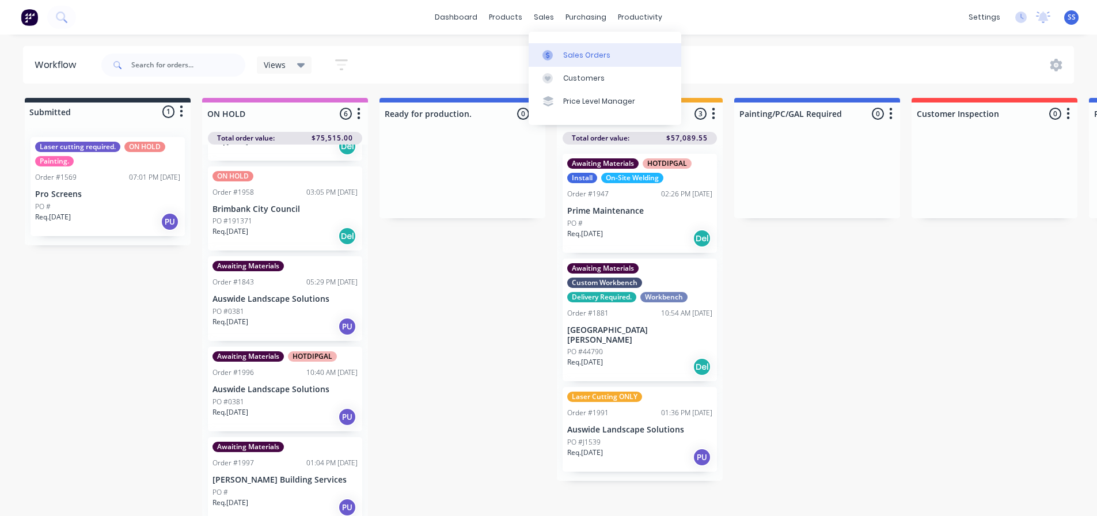
click at [568, 54] on div "Sales Orders" at bounding box center [586, 55] width 47 height 10
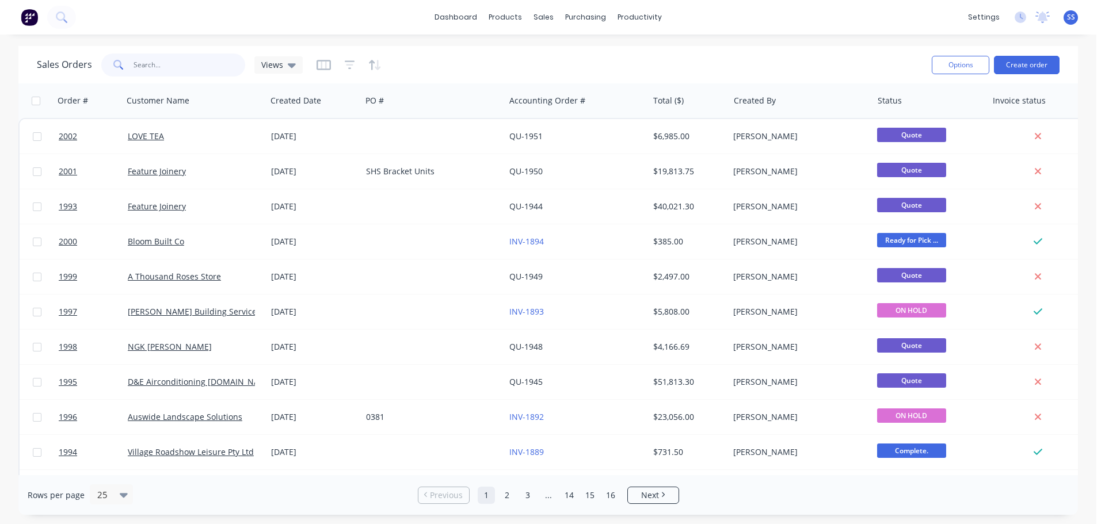
drag, startPoint x: 168, startPoint y: 69, endPoint x: 261, endPoint y: 73, distance: 92.8
click at [168, 69] on input "text" at bounding box center [190, 65] width 112 height 23
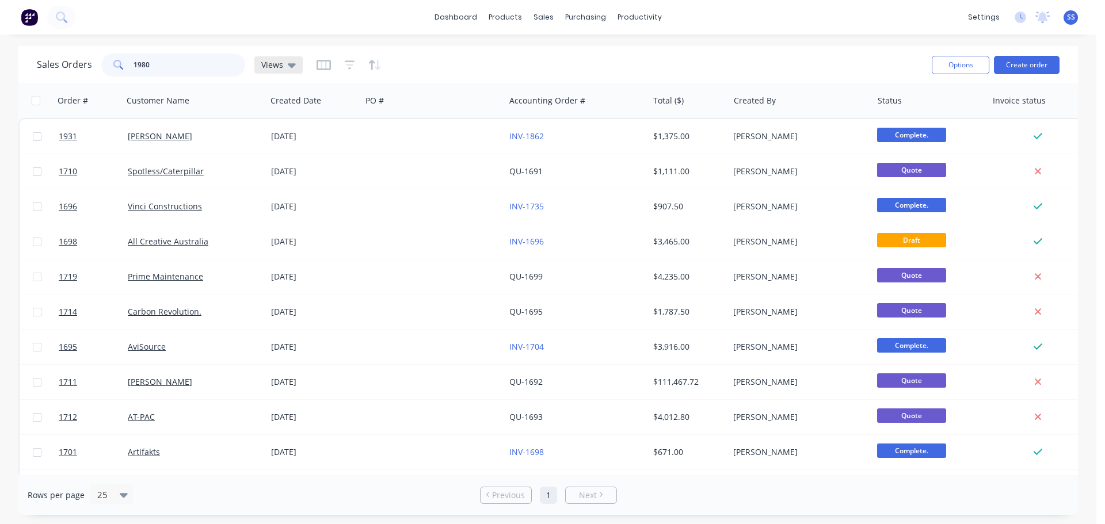
type input "1980"
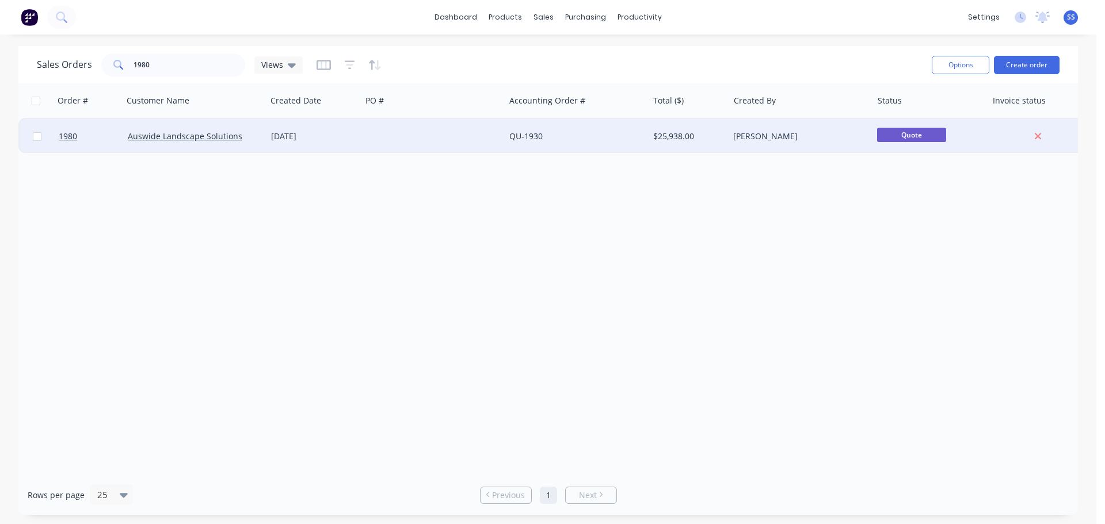
click at [349, 125] on div "[DATE]" at bounding box center [314, 136] width 95 height 35
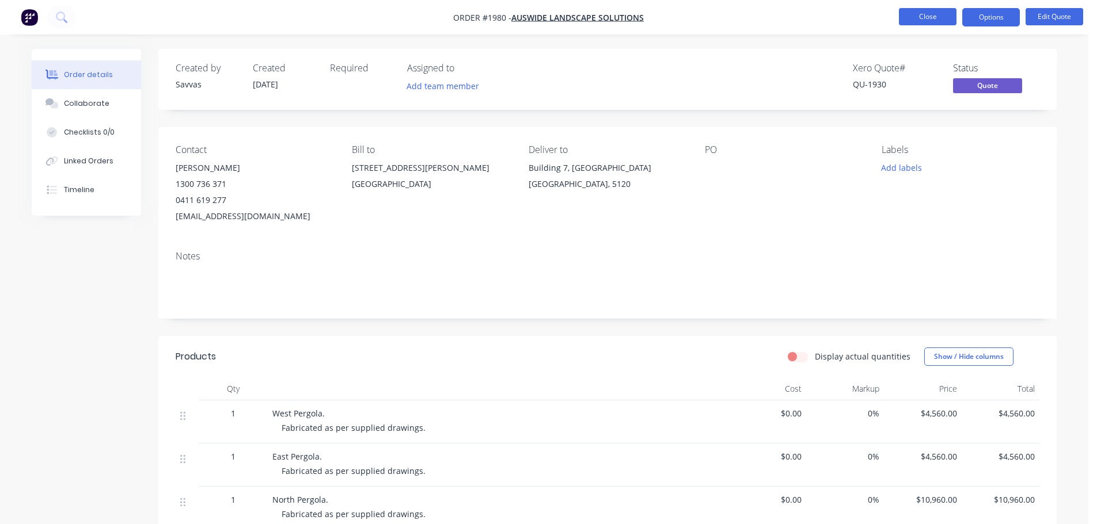
click at [911, 18] on button "Close" at bounding box center [928, 16] width 58 height 17
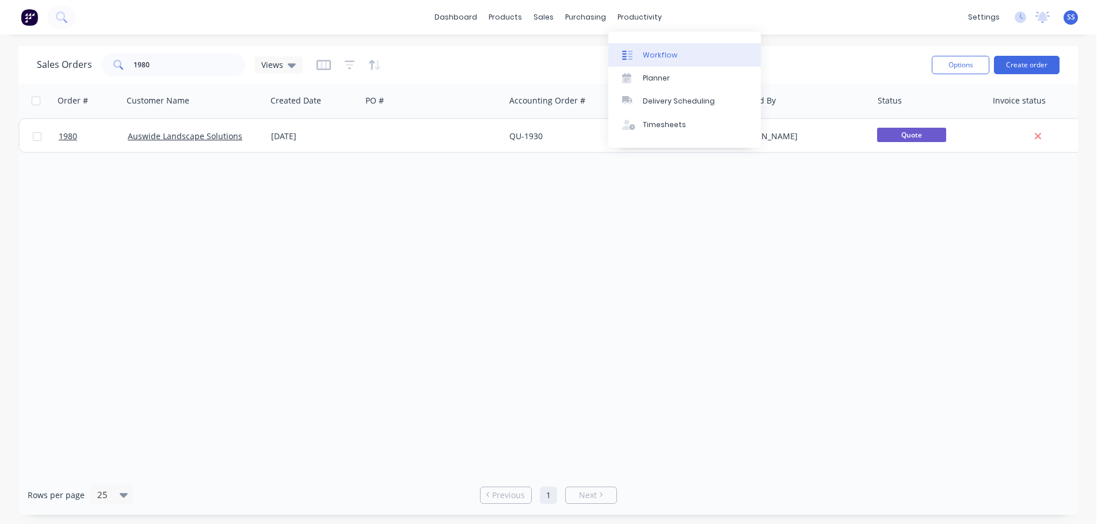
click at [663, 64] on link "Workflow" at bounding box center [684, 54] width 153 height 23
